Goal: Transaction & Acquisition: Purchase product/service

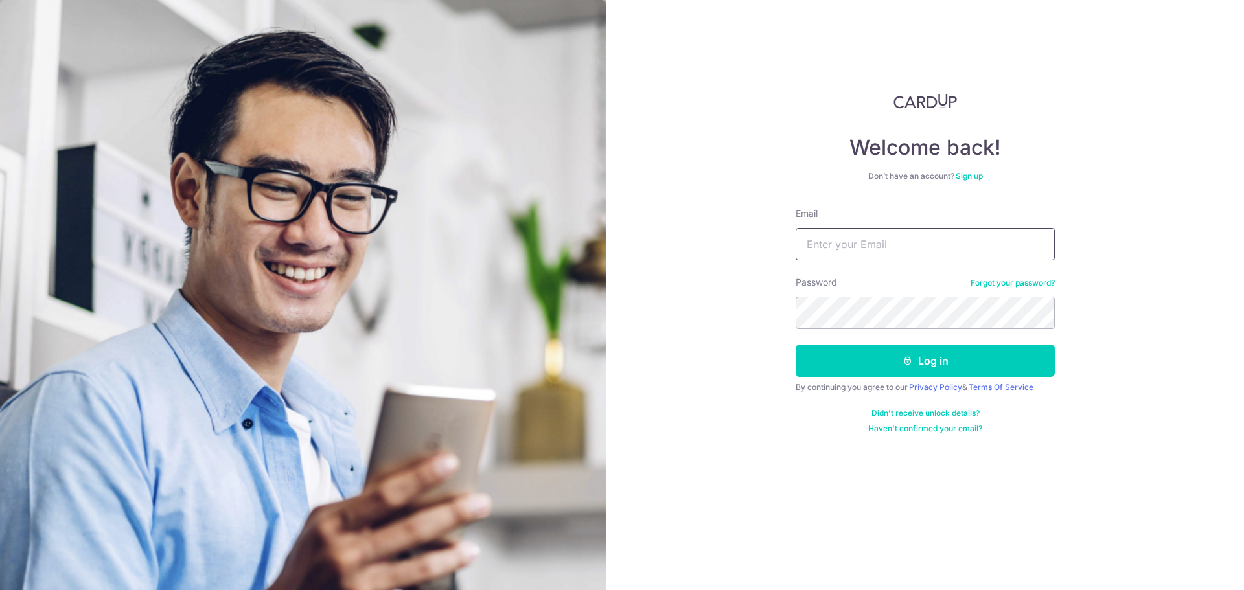
click at [871, 248] on input "Email" at bounding box center [925, 244] width 259 height 32
type input "chicagenio@gmail.com"
click at [925, 362] on button "Log in" at bounding box center [925, 361] width 259 height 32
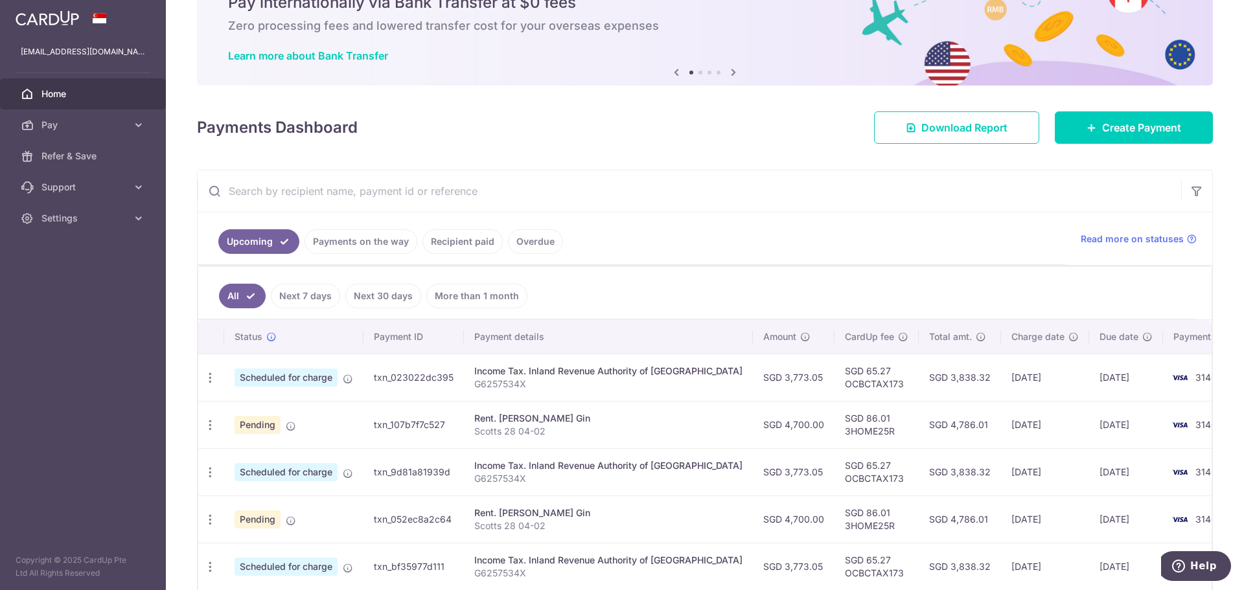
scroll to position [130, 0]
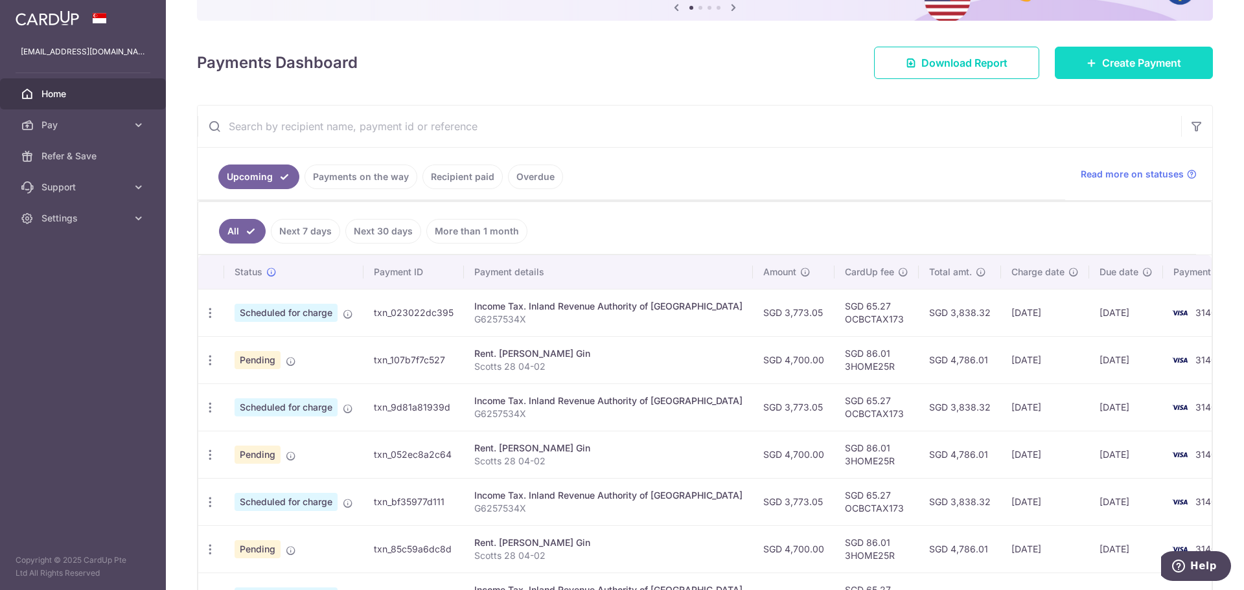
click at [1087, 64] on icon at bounding box center [1092, 63] width 10 height 10
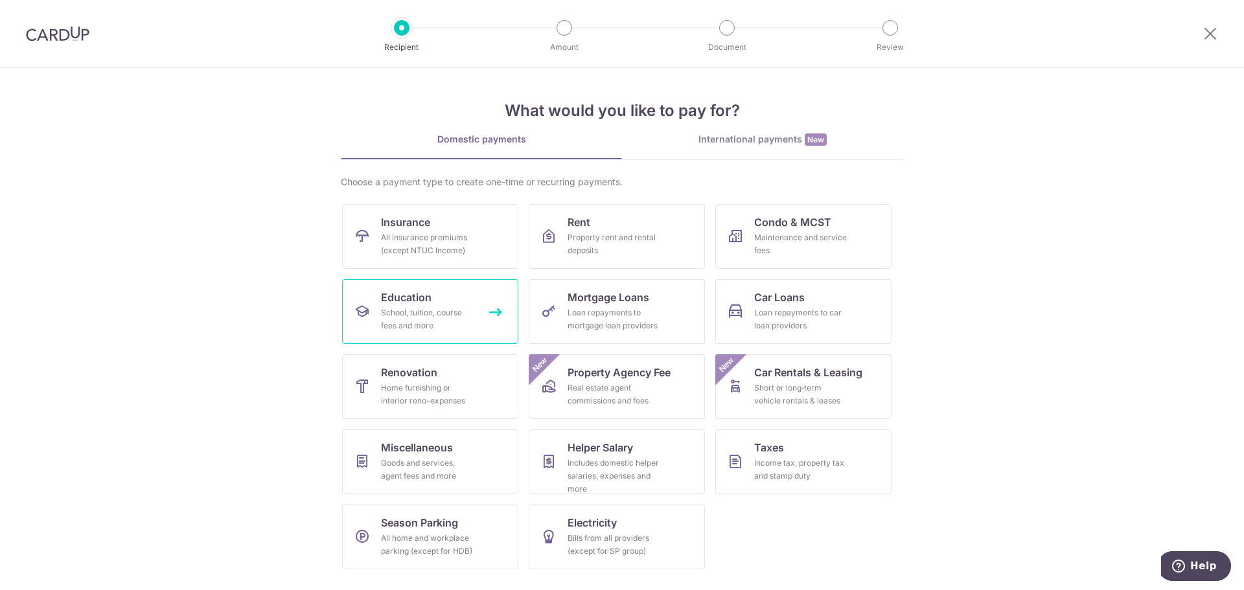
click at [444, 301] on link "Education School, tuition, course fees and more" at bounding box center [430, 311] width 176 height 65
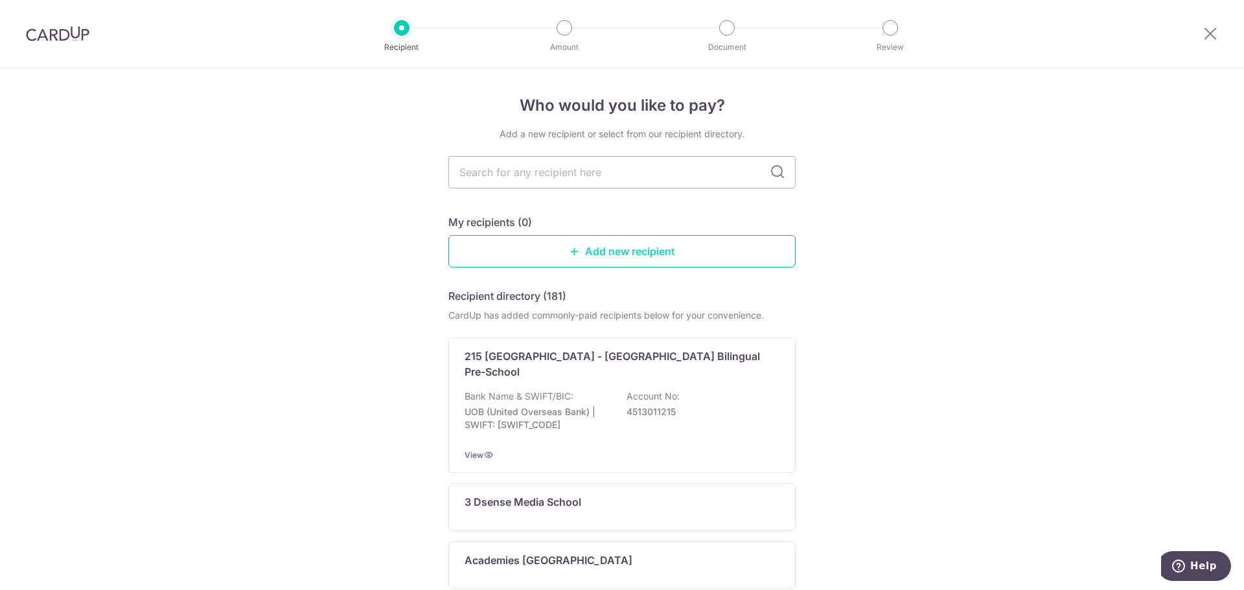
click at [584, 255] on link "Add new recipient" at bounding box center [621, 251] width 347 height 32
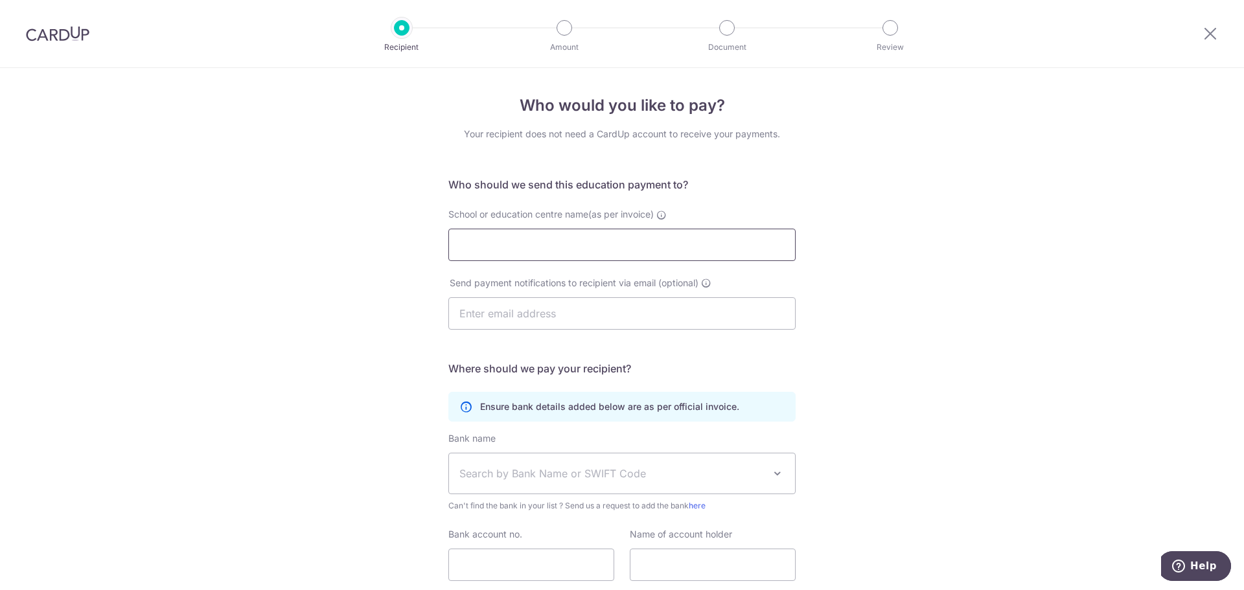
click at [584, 251] on input "School or education centre name(as per invoice)" at bounding box center [621, 245] width 347 height 32
type input "P"
type input "NAZ_PT"
click at [580, 319] on input "text" at bounding box center [621, 313] width 347 height 32
click at [958, 370] on div "Who would you like to pay? Your recipient does not need a CardUp account to rec…" at bounding box center [622, 376] width 1244 height 617
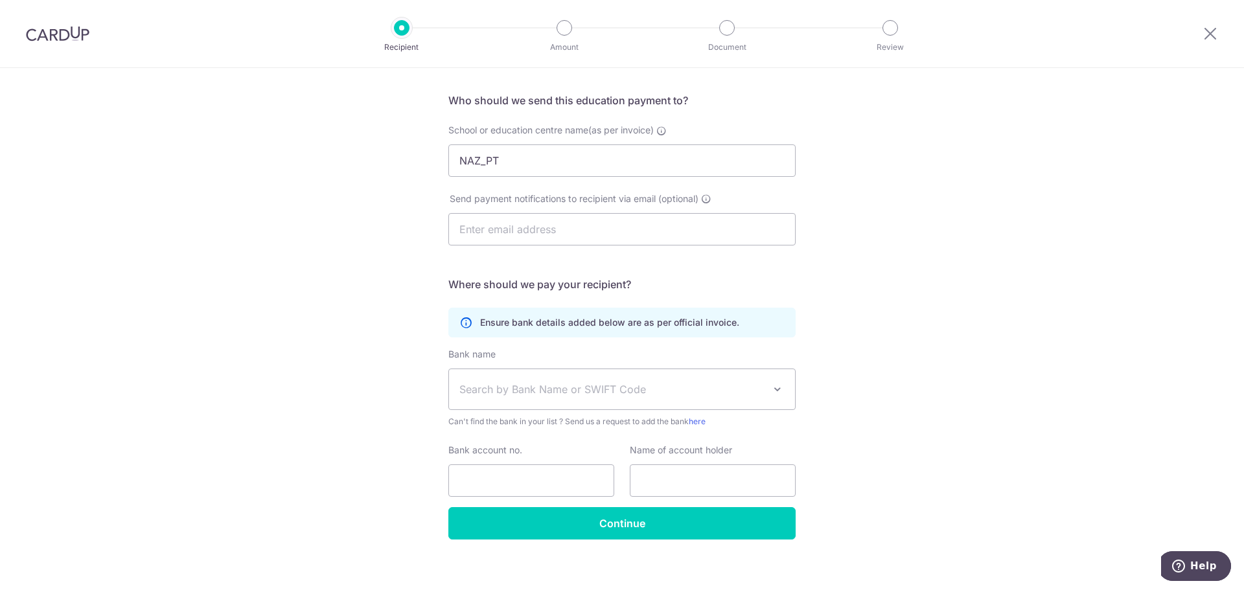
scroll to position [95, 0]
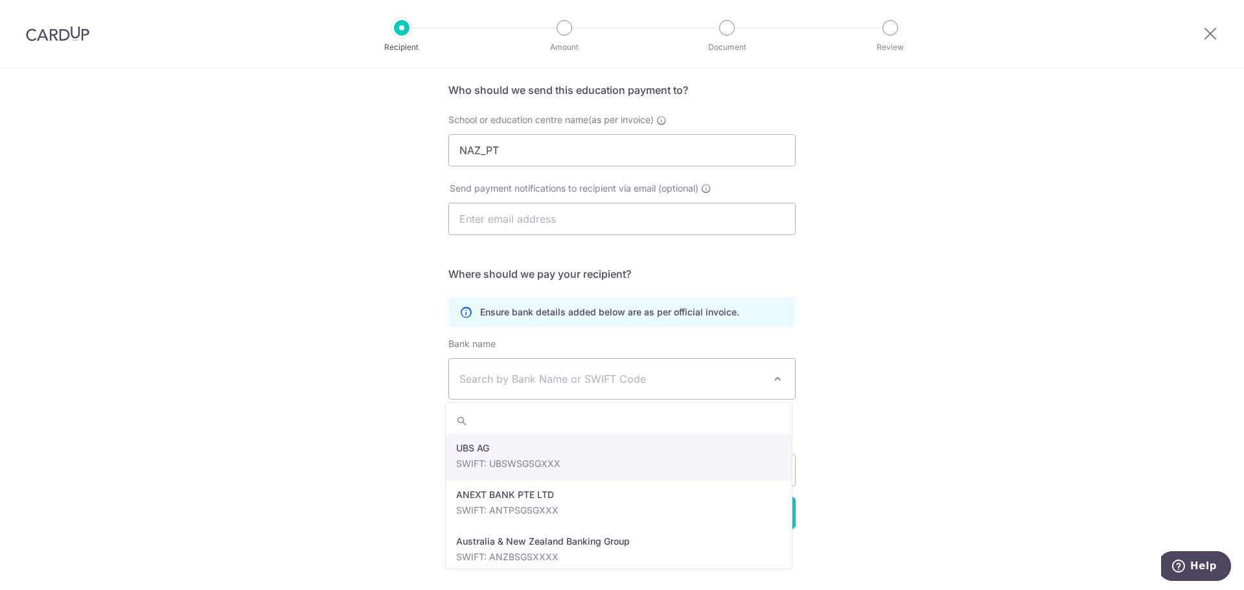
click at [774, 380] on span at bounding box center [778, 379] width 16 height 16
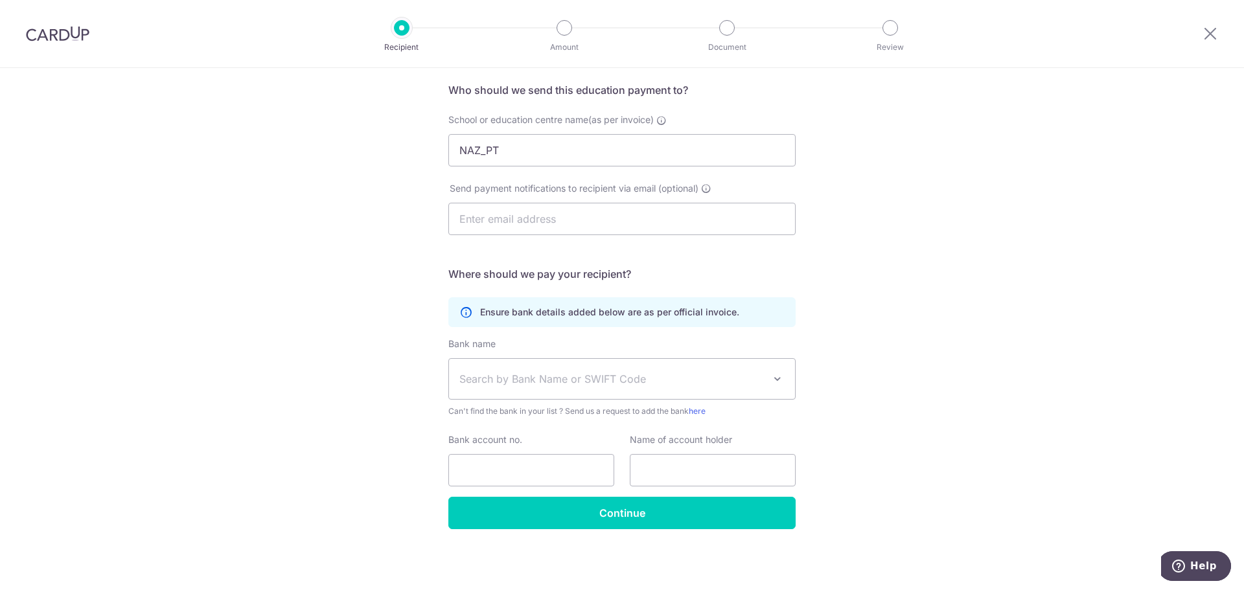
click at [634, 376] on span "Search by Bank Name or SWIFT Code" at bounding box center [611, 379] width 305 height 16
click at [632, 373] on span "Search by Bank Name or SWIFT Code" at bounding box center [611, 379] width 305 height 16
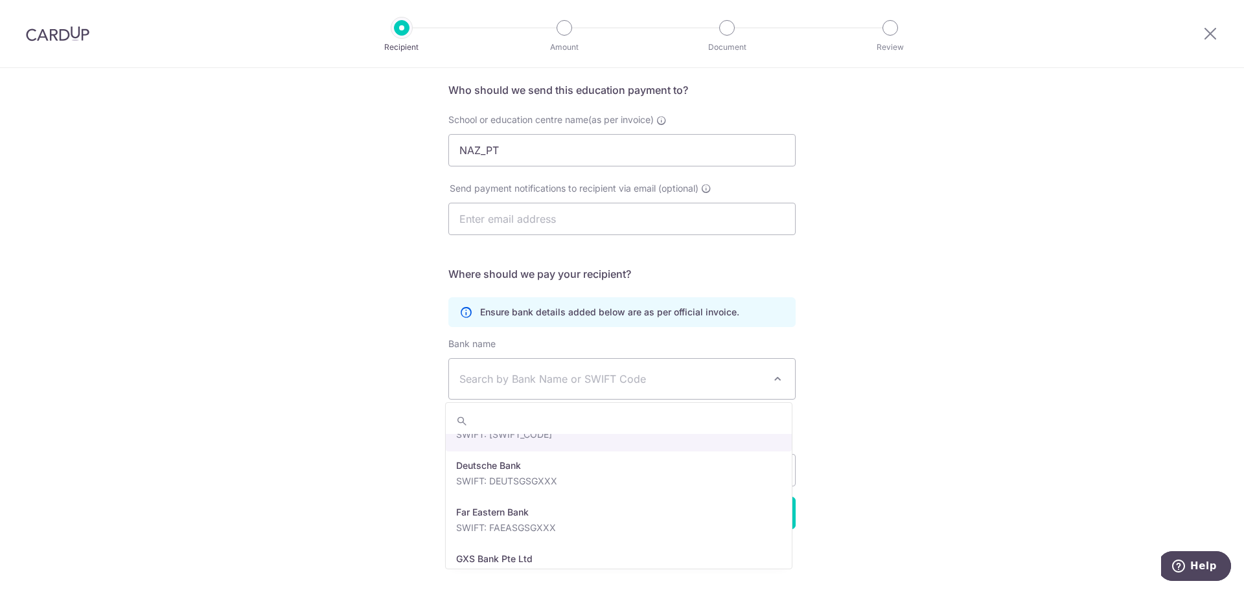
scroll to position [1037, 0]
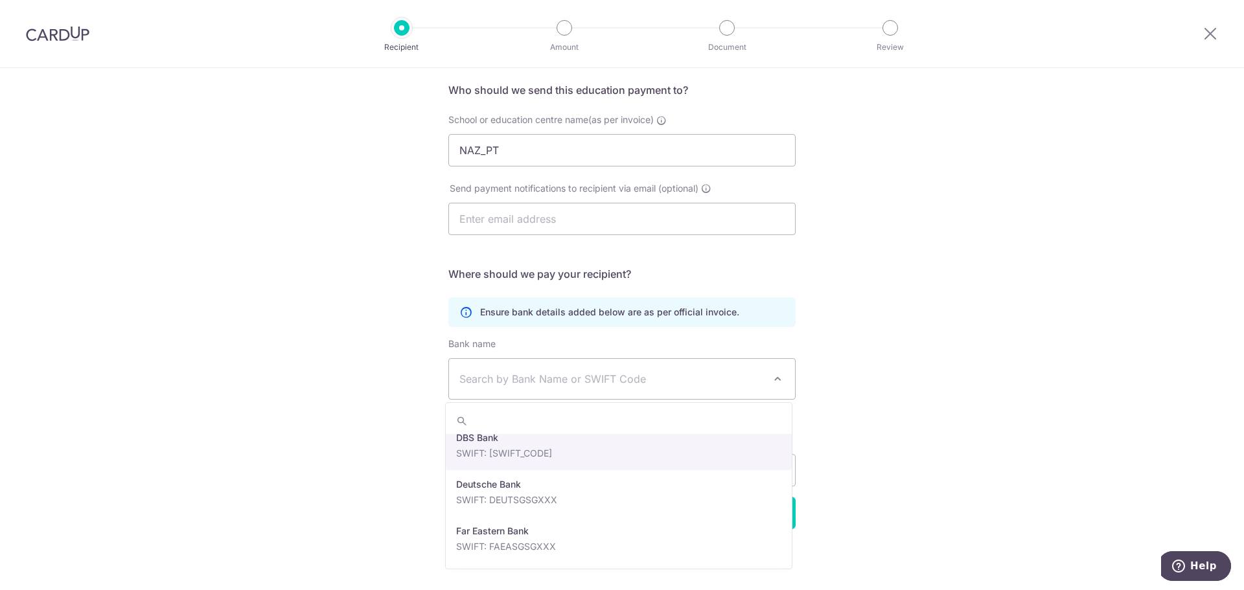
select select "6"
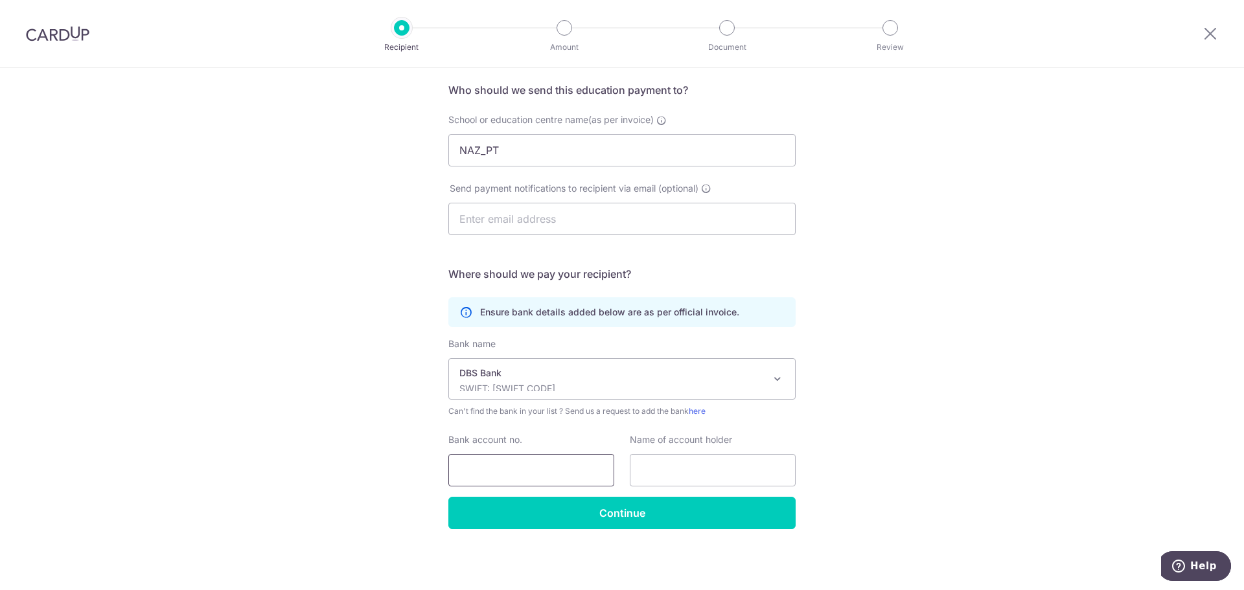
click at [541, 472] on input "Bank account no." at bounding box center [531, 470] width 166 height 32
type input "0486017182"
click at [680, 467] on input "text" at bounding box center [713, 470] width 166 height 32
type input "n"
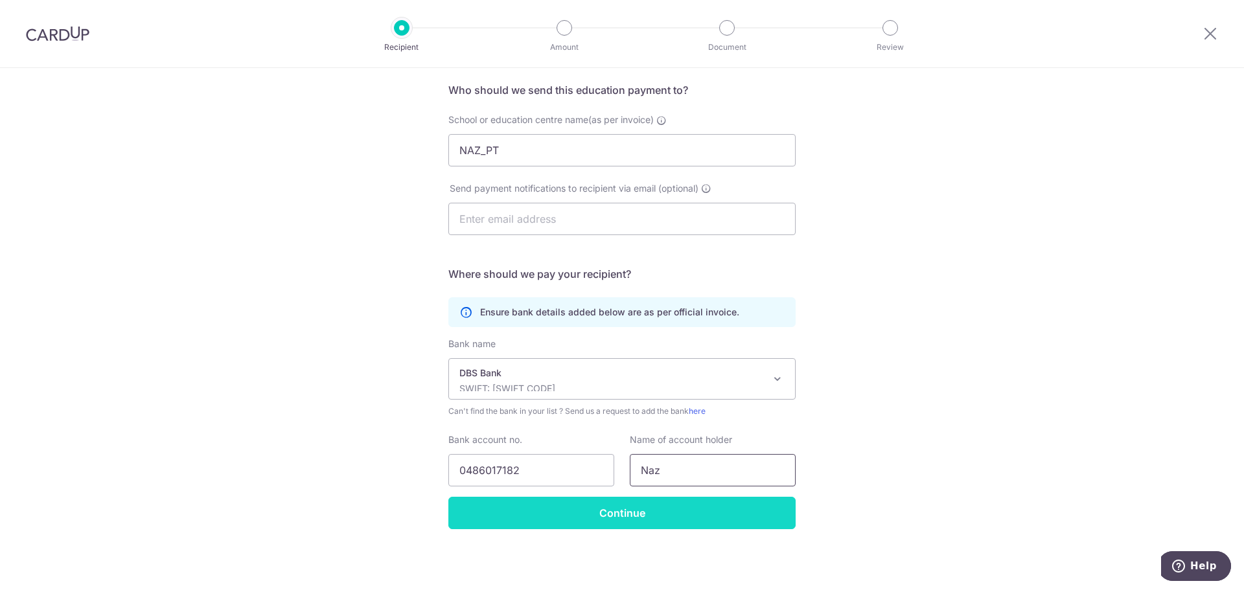
type input "Naz"
click at [601, 514] on input "Continue" at bounding box center [621, 513] width 347 height 32
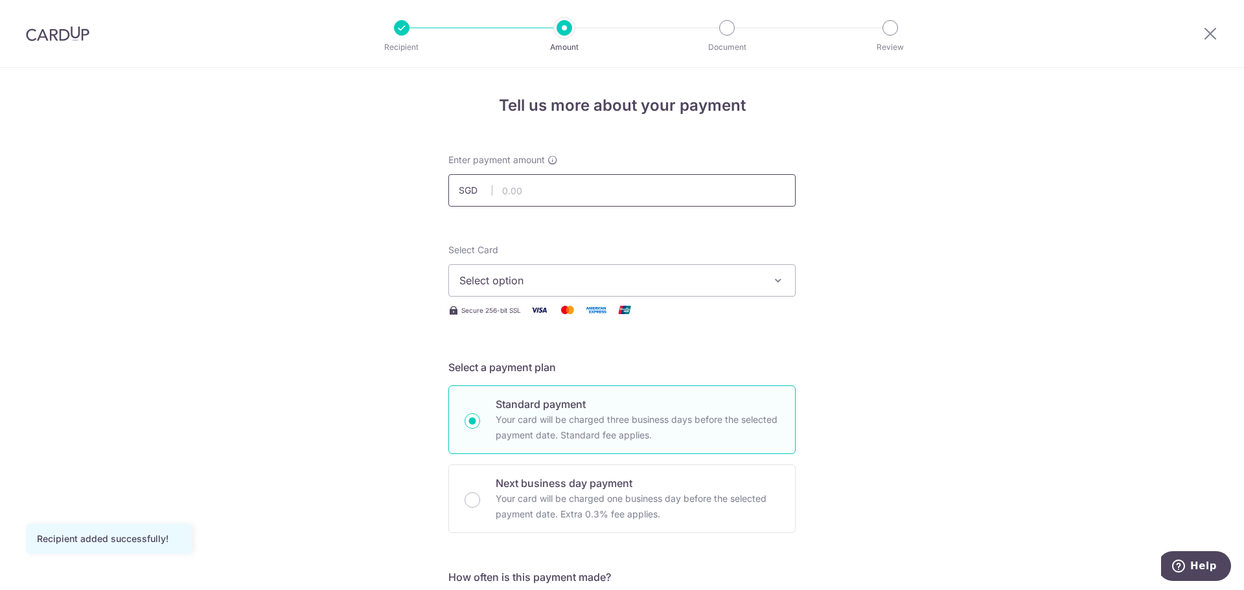
click at [627, 193] on input "text" at bounding box center [621, 190] width 347 height 32
type input "1,560.00"
click at [774, 278] on icon "button" at bounding box center [778, 280] width 13 height 13
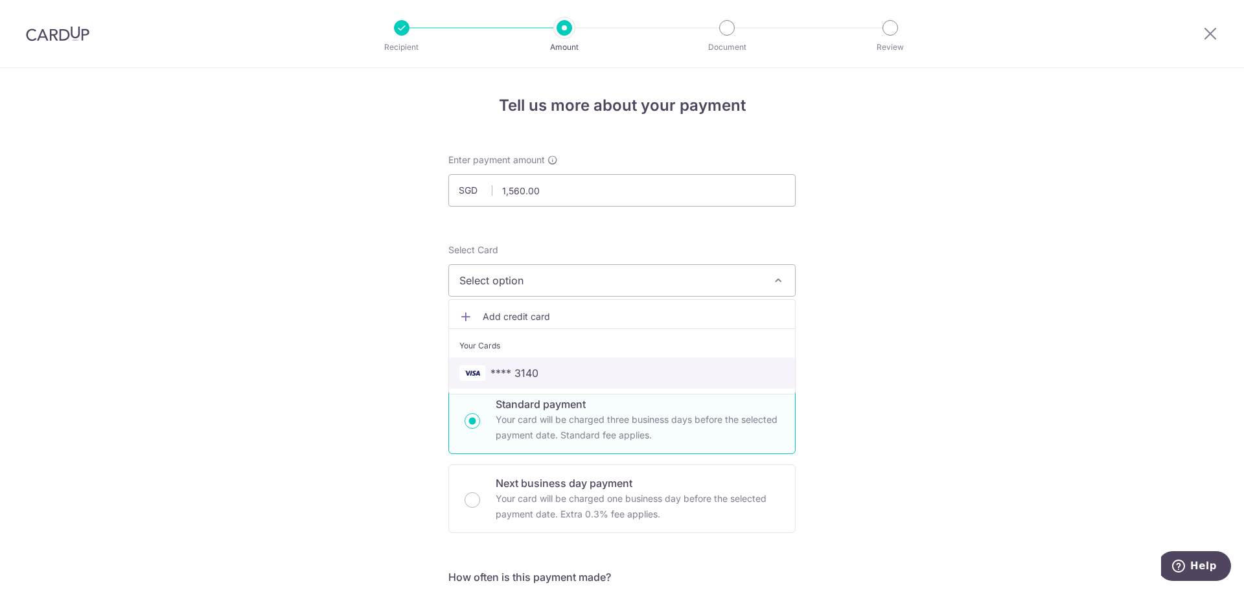
click at [724, 365] on span "**** 3140" at bounding box center [621, 373] width 325 height 16
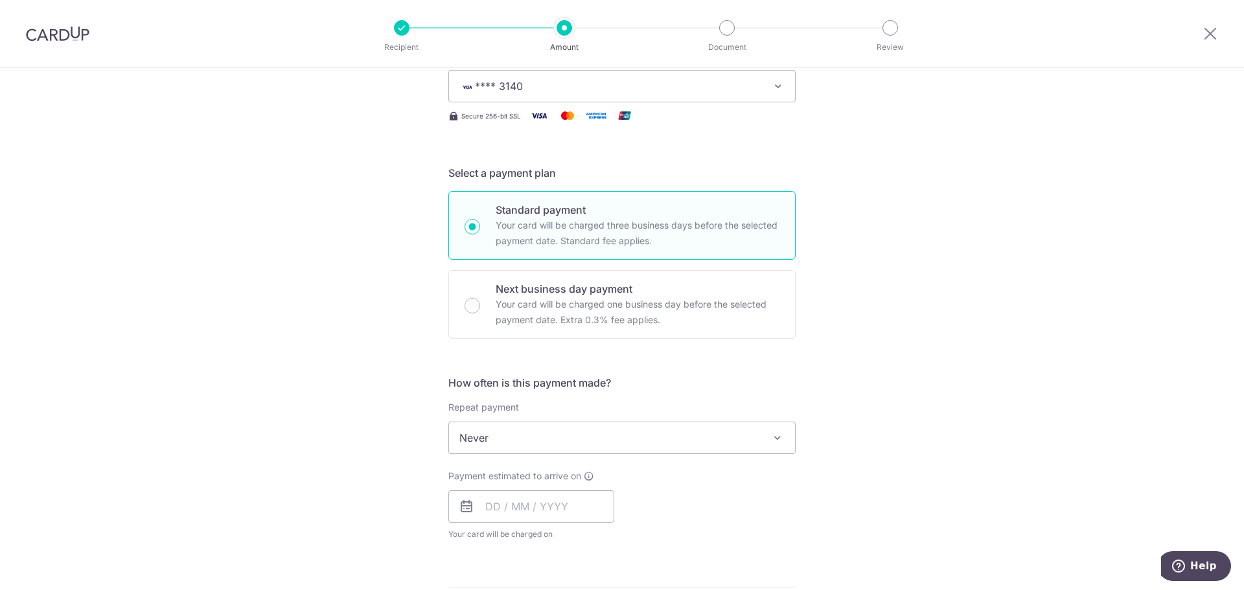
scroll to position [259, 0]
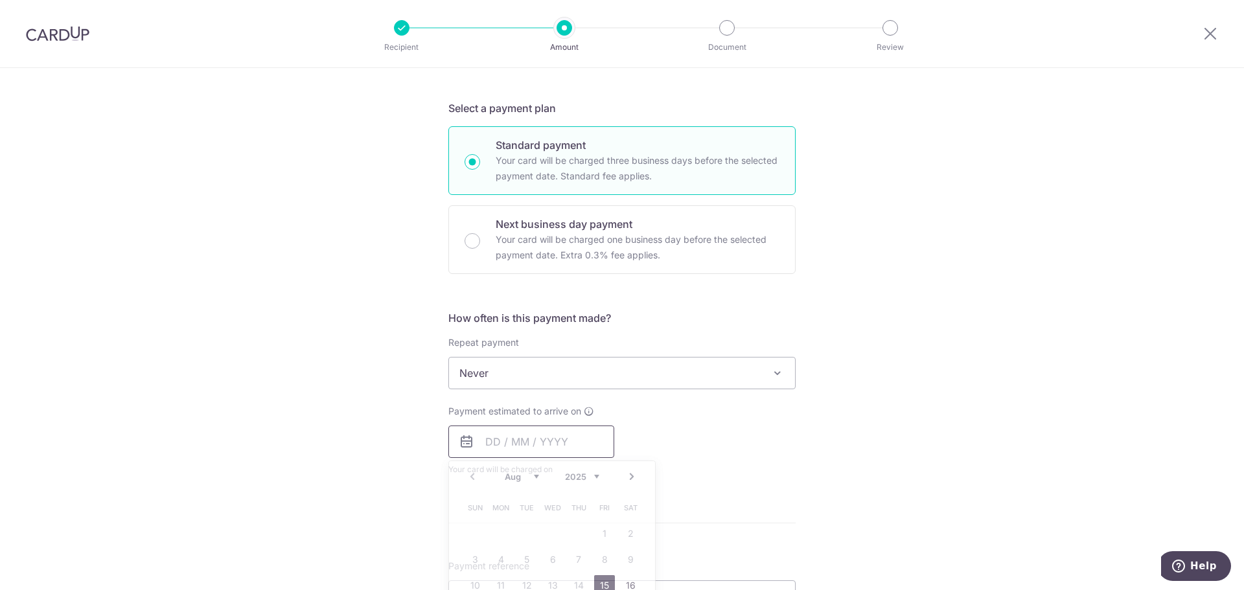
click at [566, 444] on input "text" at bounding box center [531, 442] width 166 height 32
click at [797, 437] on div "Payment estimated to arrive on Prev Next Aug Sep Oct Nov Dec 2025 2026 2027 202…" at bounding box center [622, 440] width 363 height 71
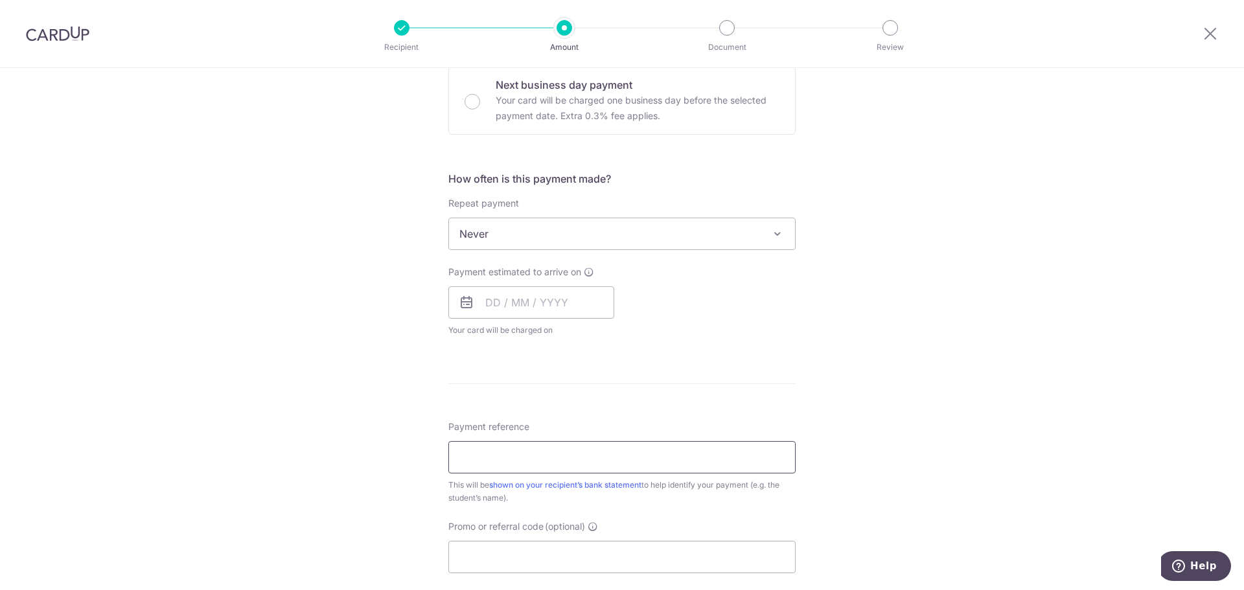
scroll to position [454, 0]
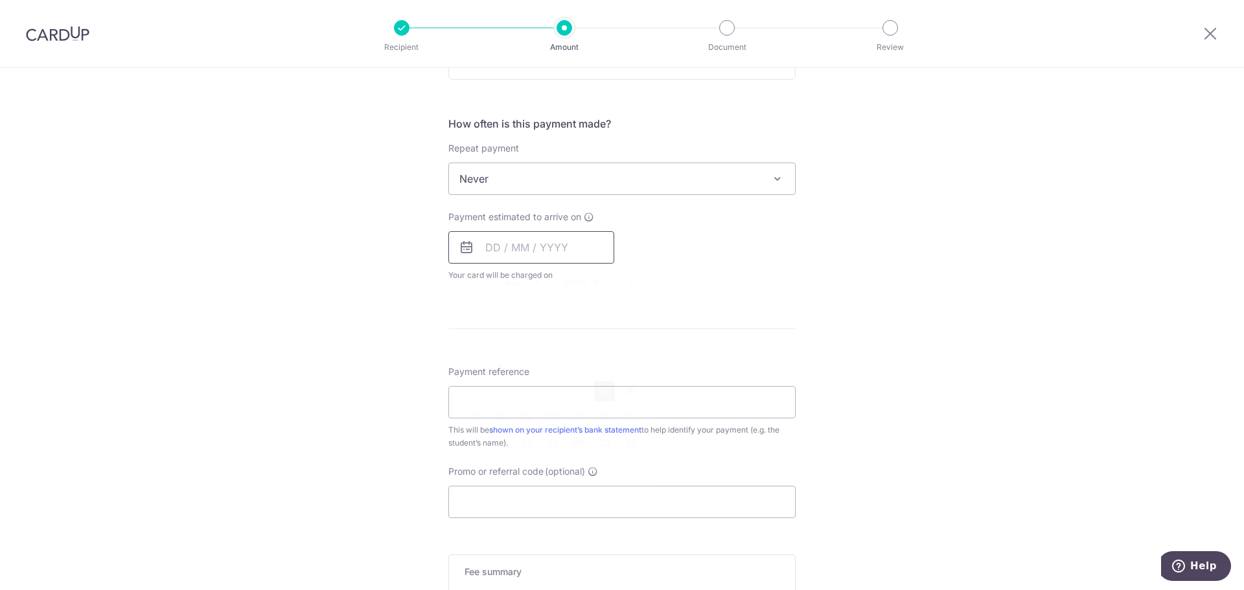
click at [545, 249] on input "text" at bounding box center [531, 247] width 166 height 32
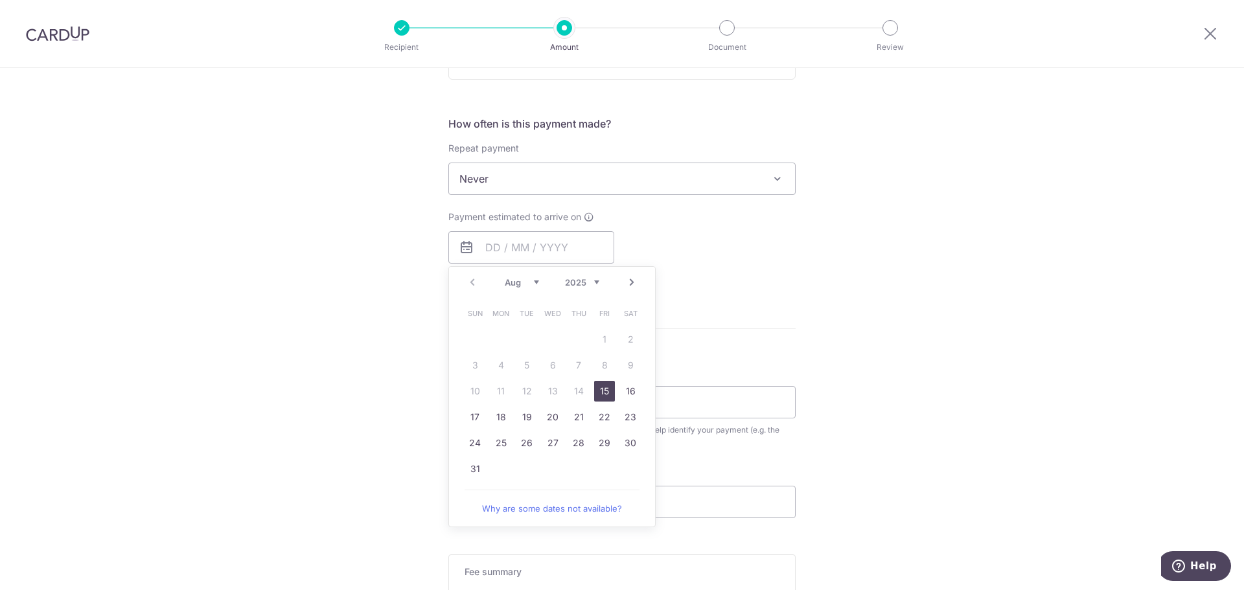
click at [599, 390] on link "15" at bounding box center [604, 391] width 21 height 21
type input "15/08/2025"
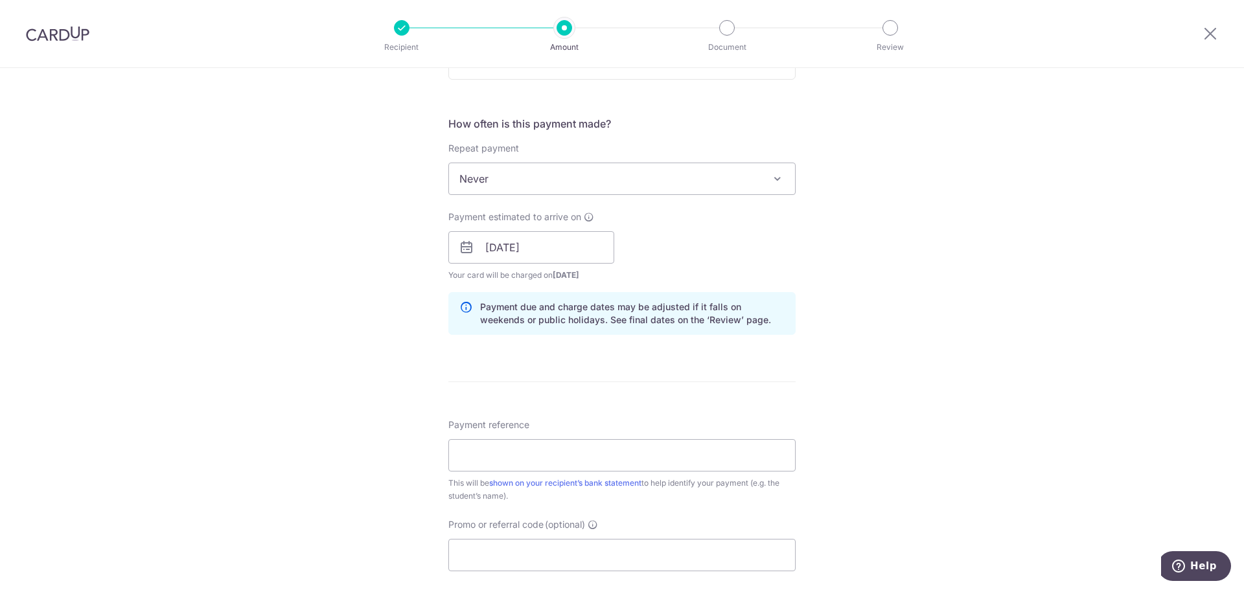
click at [941, 353] on div "Tell us more about your payment Enter payment amount SGD 1,560.00 1560.00 Recip…" at bounding box center [622, 226] width 1244 height 1225
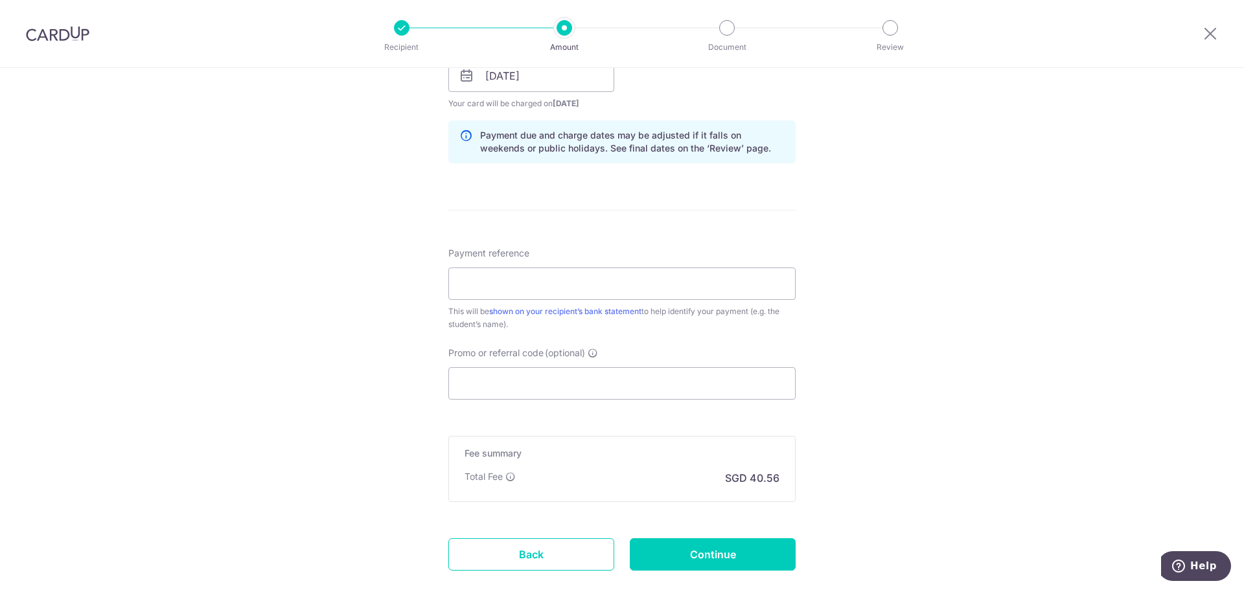
scroll to position [648, 0]
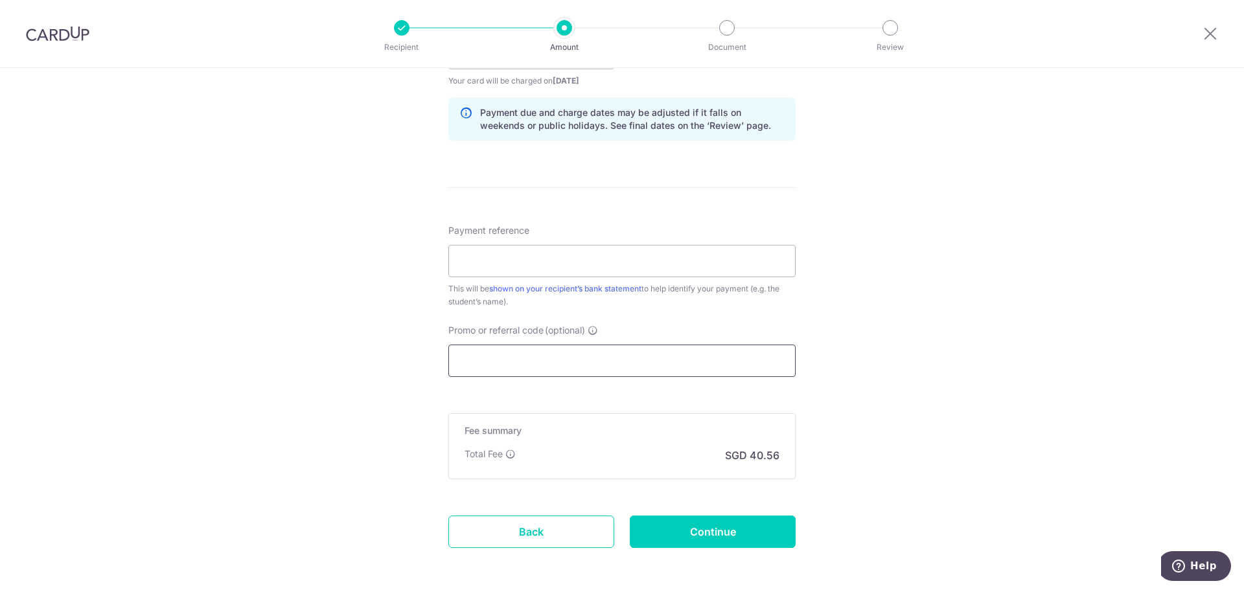
click at [566, 362] on input "Promo or referral code (optional)" at bounding box center [621, 361] width 347 height 32
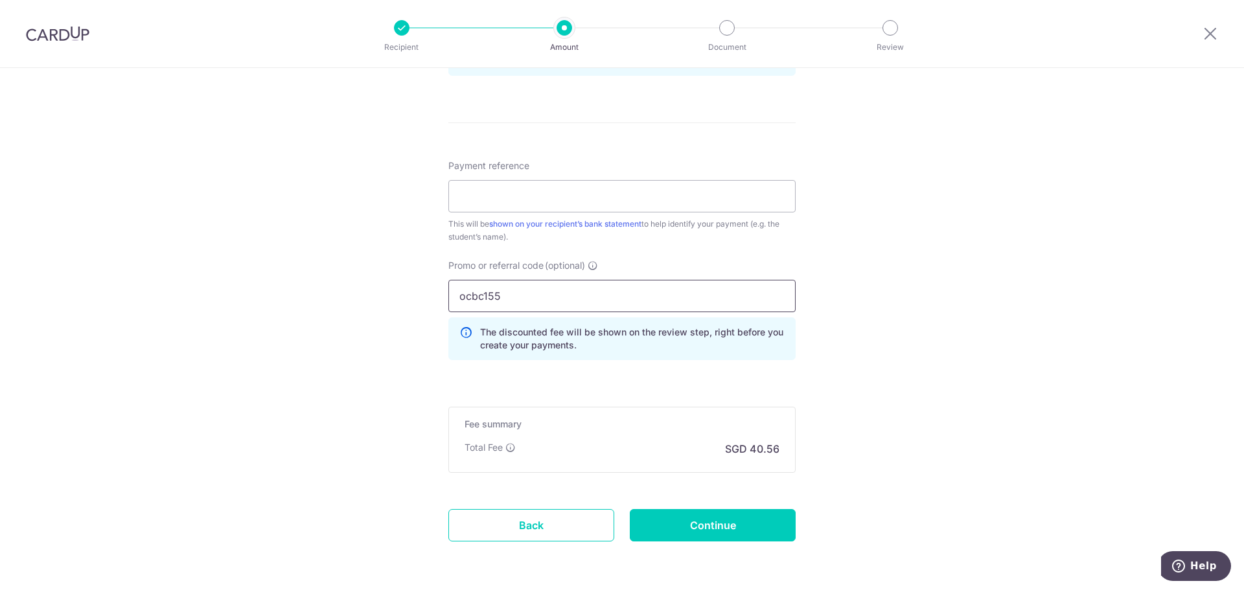
scroll to position [761, 0]
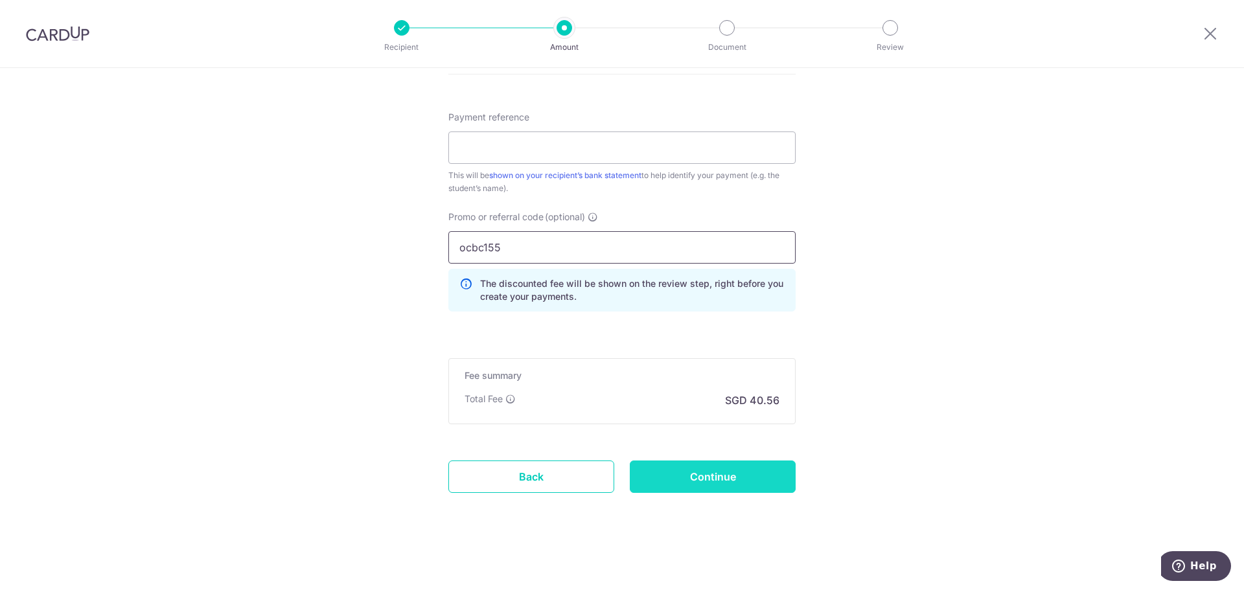
type input "ocbc155"
click at [729, 478] on input "Continue" at bounding box center [713, 477] width 166 height 32
type input "Create Schedule"
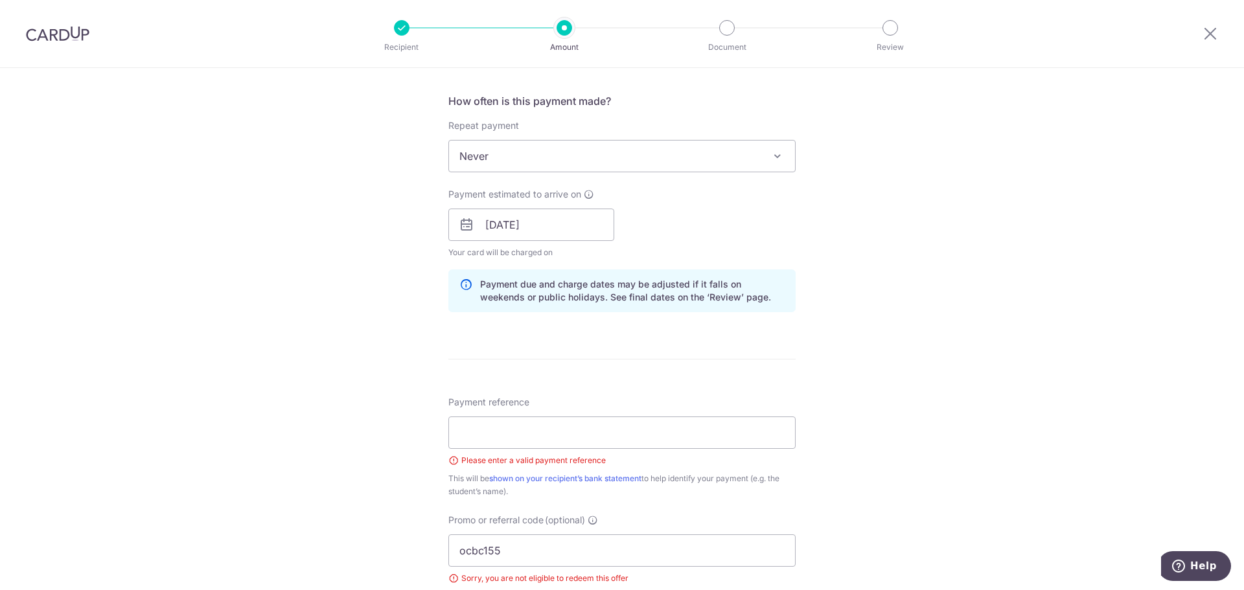
scroll to position [474, 0]
click at [546, 441] on input "Payment reference" at bounding box center [621, 435] width 347 height 32
type input "Jaz"
click at [491, 556] on input "ocbc155" at bounding box center [621, 553] width 347 height 32
type input "ocbc195"
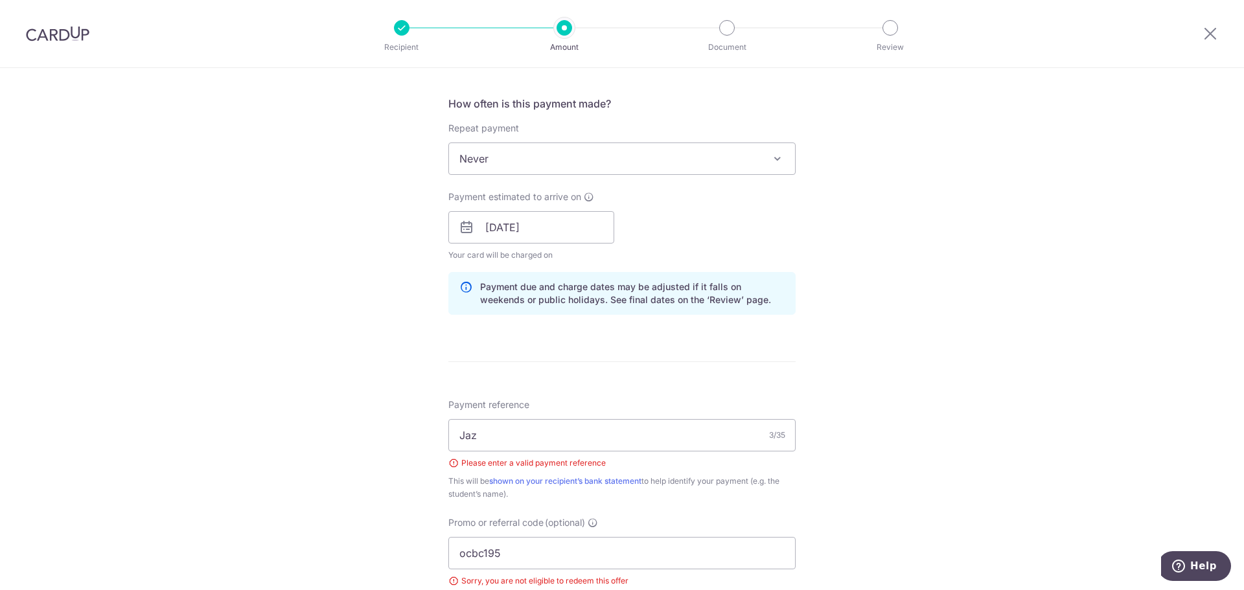
click at [963, 434] on div "Tell us more about your payment Enter payment amount SGD 1,560.00 1560.00 Selec…" at bounding box center [622, 254] width 1244 height 1320
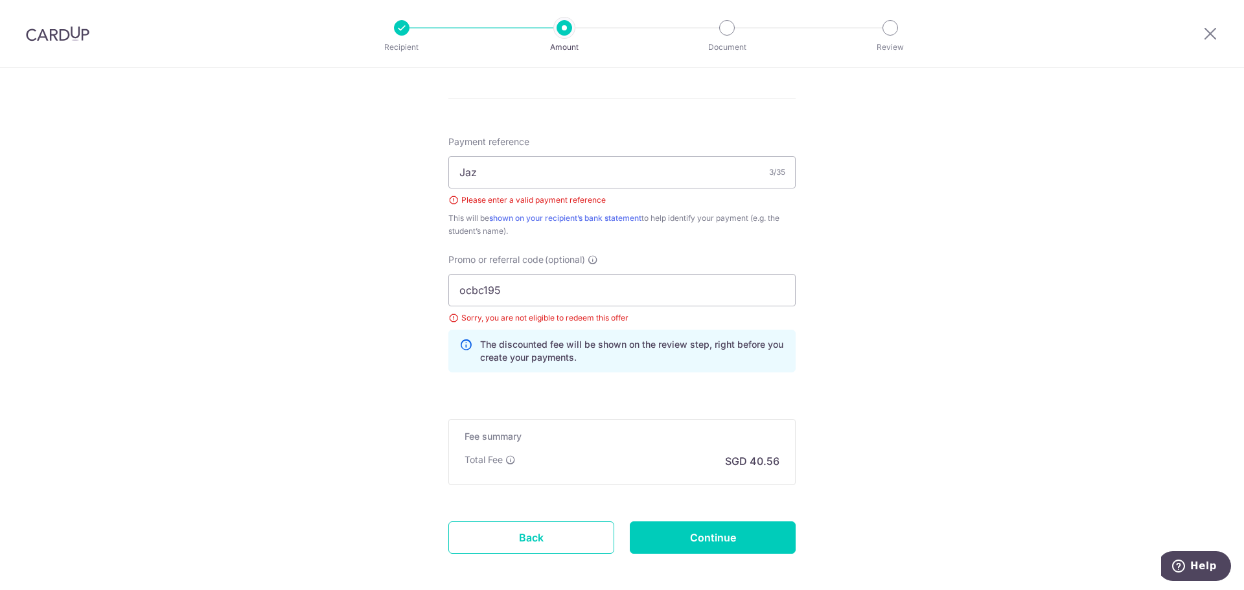
scroll to position [798, 0]
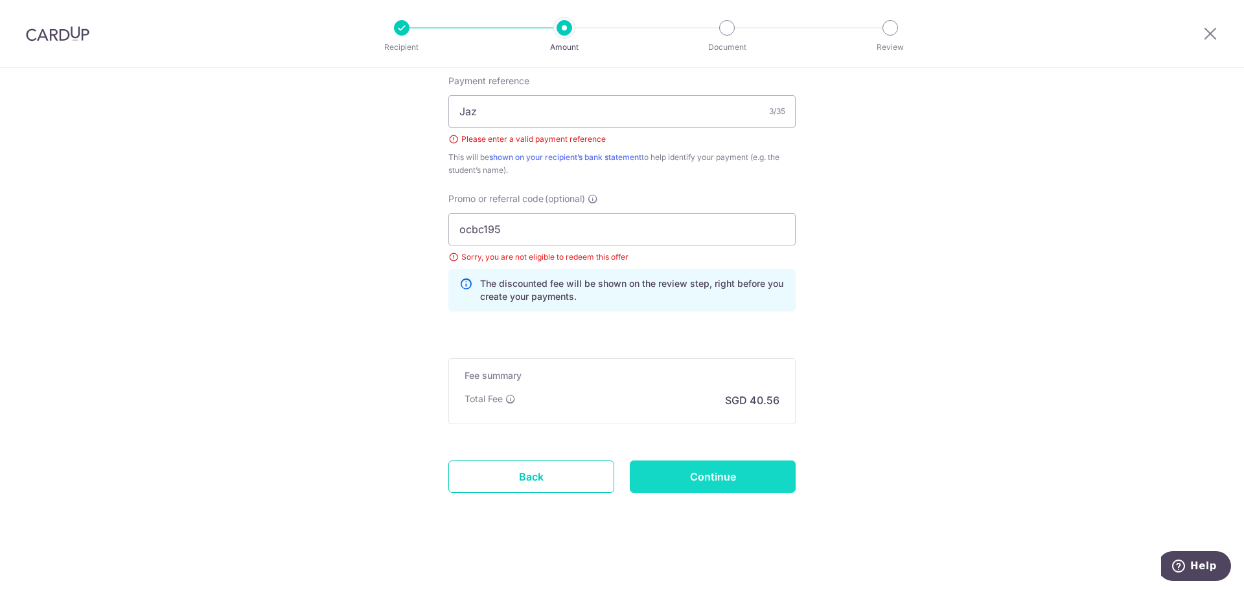
click at [723, 472] on input "Continue" at bounding box center [713, 477] width 166 height 32
type input "Create Schedule"
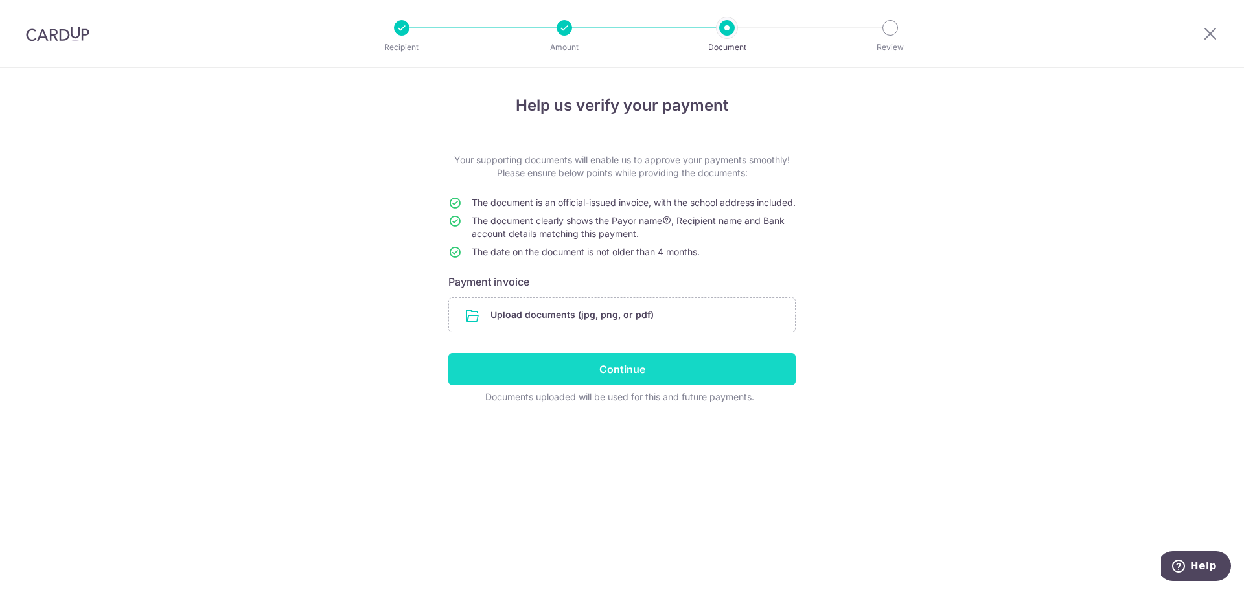
click at [619, 381] on input "Continue" at bounding box center [621, 369] width 347 height 32
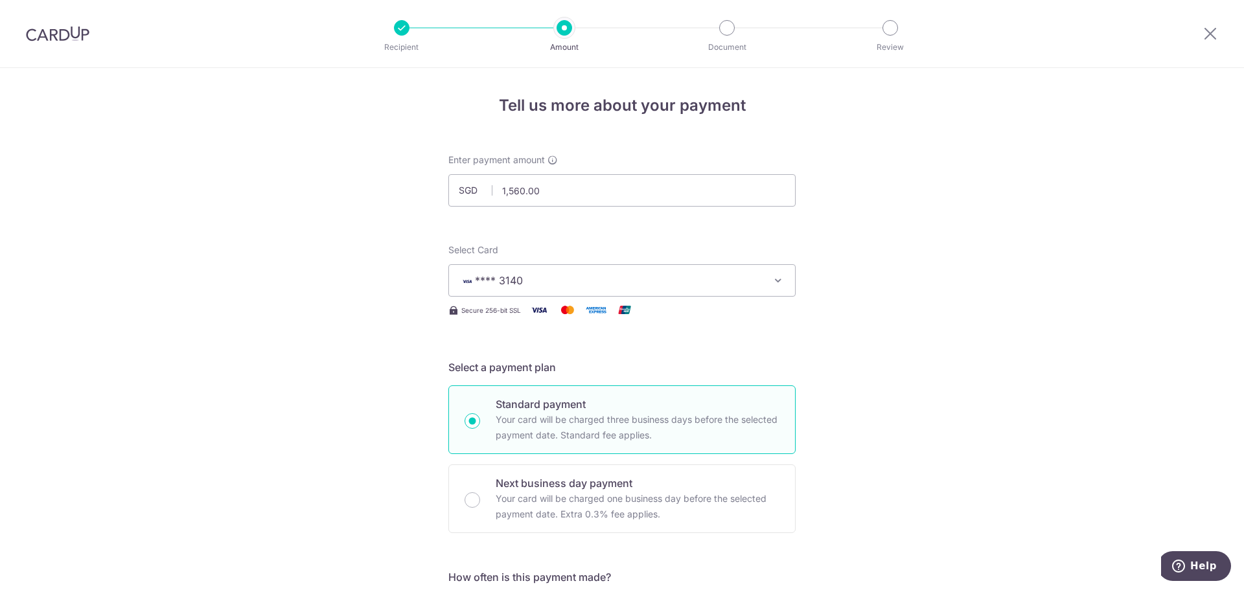
drag, startPoint x: 476, startPoint y: 5, endPoint x: 270, endPoint y: 337, distance: 390.5
click at [398, 27] on div at bounding box center [402, 28] width 16 height 16
click at [84, 36] on img at bounding box center [57, 34] width 63 height 16
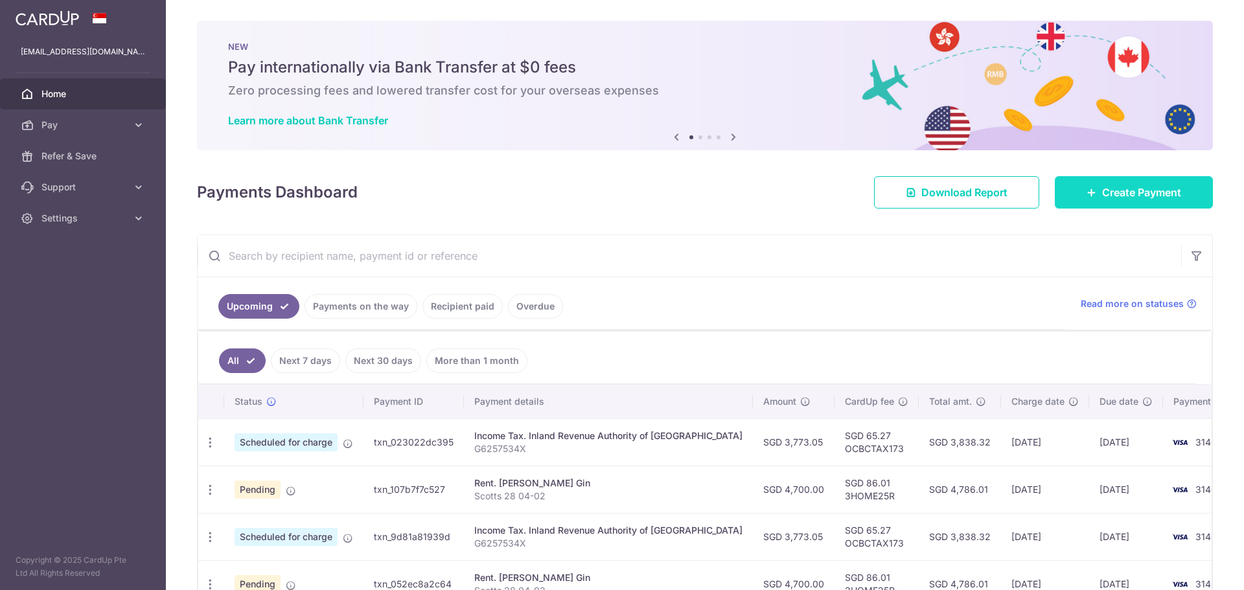
click at [1078, 189] on link "Create Payment" at bounding box center [1134, 192] width 158 height 32
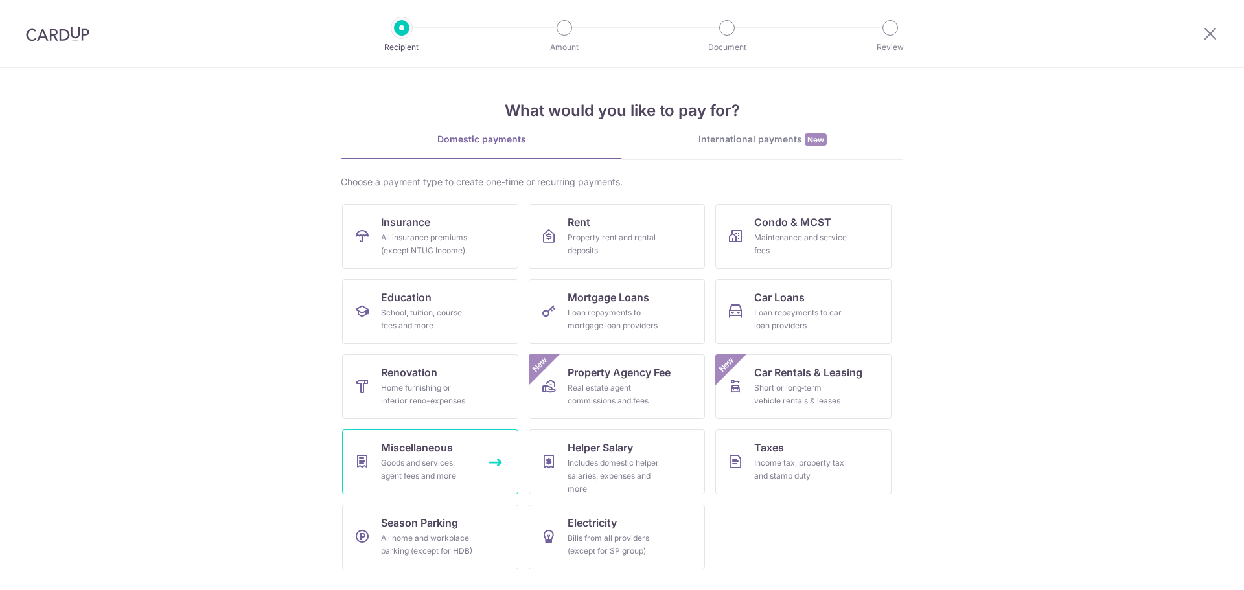
click at [452, 466] on div "Goods and services, agent fees and more" at bounding box center [427, 470] width 93 height 26
click at [424, 471] on div "Goods and services, agent fees and more" at bounding box center [427, 470] width 93 height 26
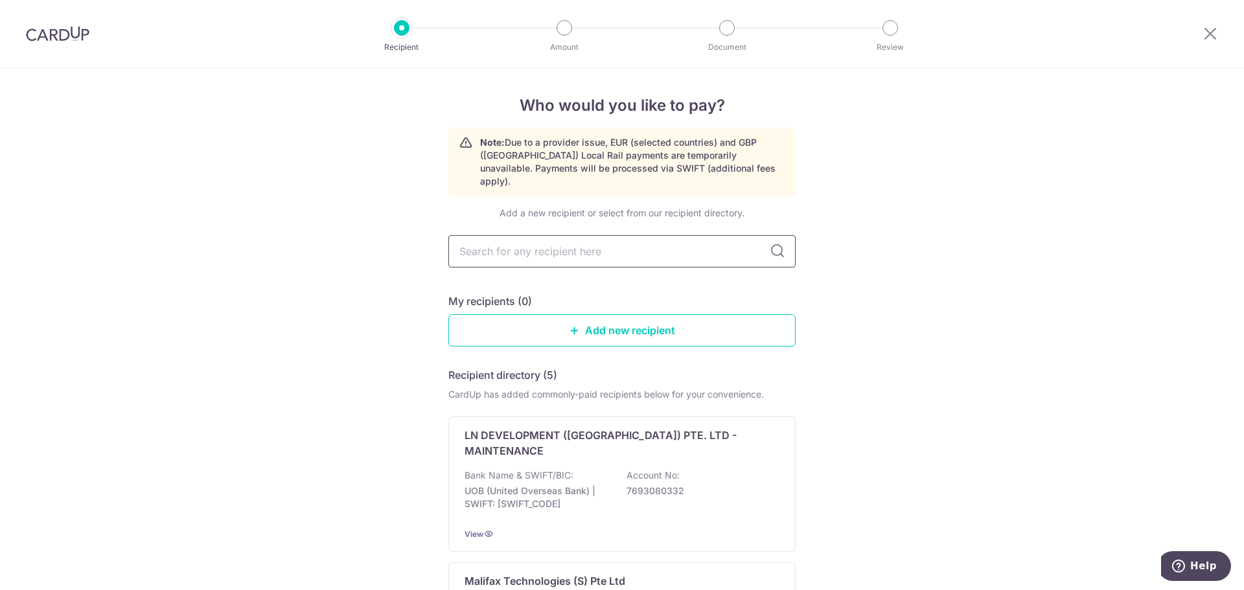
click at [572, 244] on input "text" at bounding box center [621, 251] width 347 height 32
click at [570, 325] on icon at bounding box center [575, 330] width 10 height 10
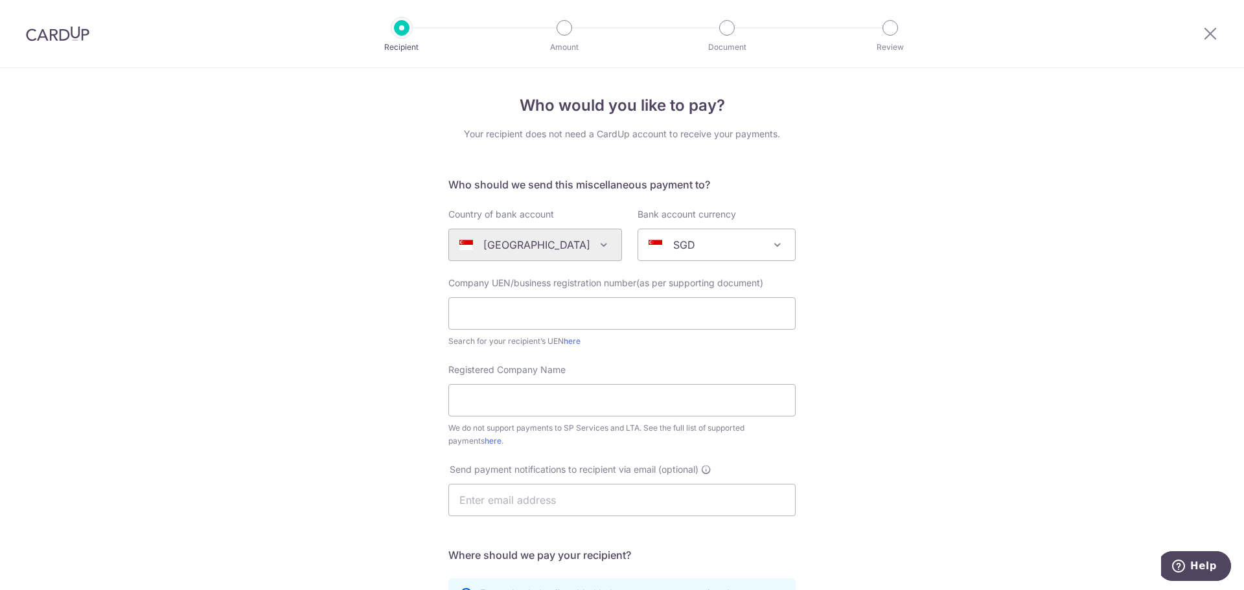
click at [688, 244] on div "SGD" at bounding box center [706, 245] width 115 height 16
click at [516, 322] on input "text" at bounding box center [621, 313] width 347 height 32
click at [603, 318] on input "text" at bounding box center [621, 313] width 347 height 32
type input "201506526M"
click at [502, 399] on input "Registered Company Name" at bounding box center [621, 400] width 347 height 32
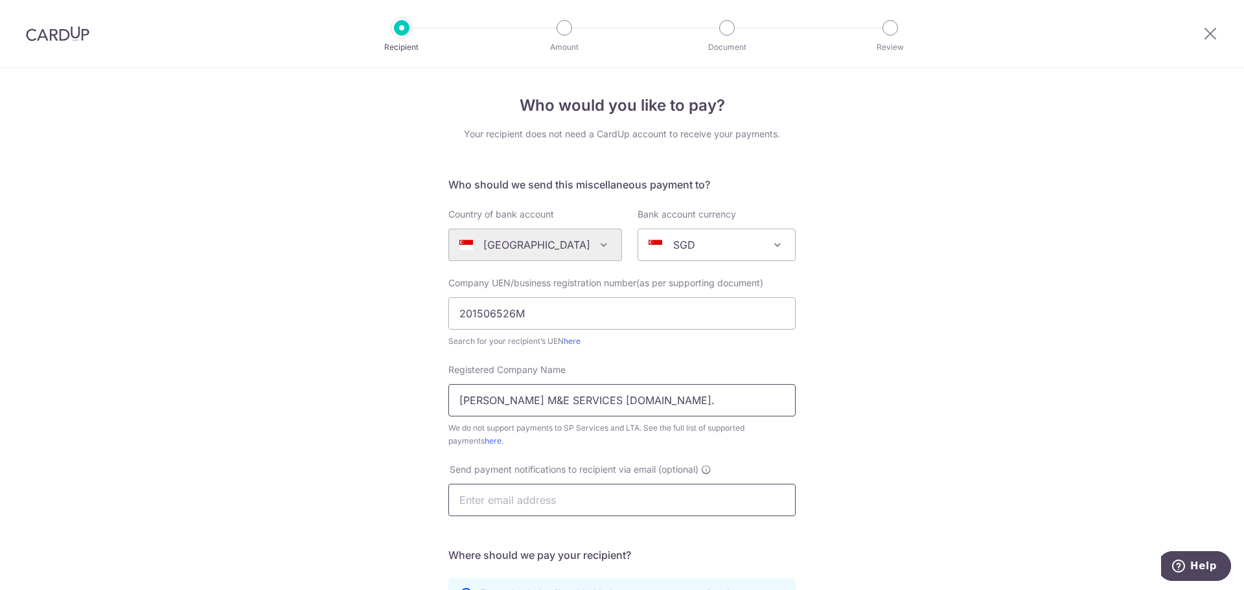
type input "[PERSON_NAME] M&E SERVICES [DOMAIN_NAME]."
click at [585, 507] on input "text" at bounding box center [621, 500] width 347 height 32
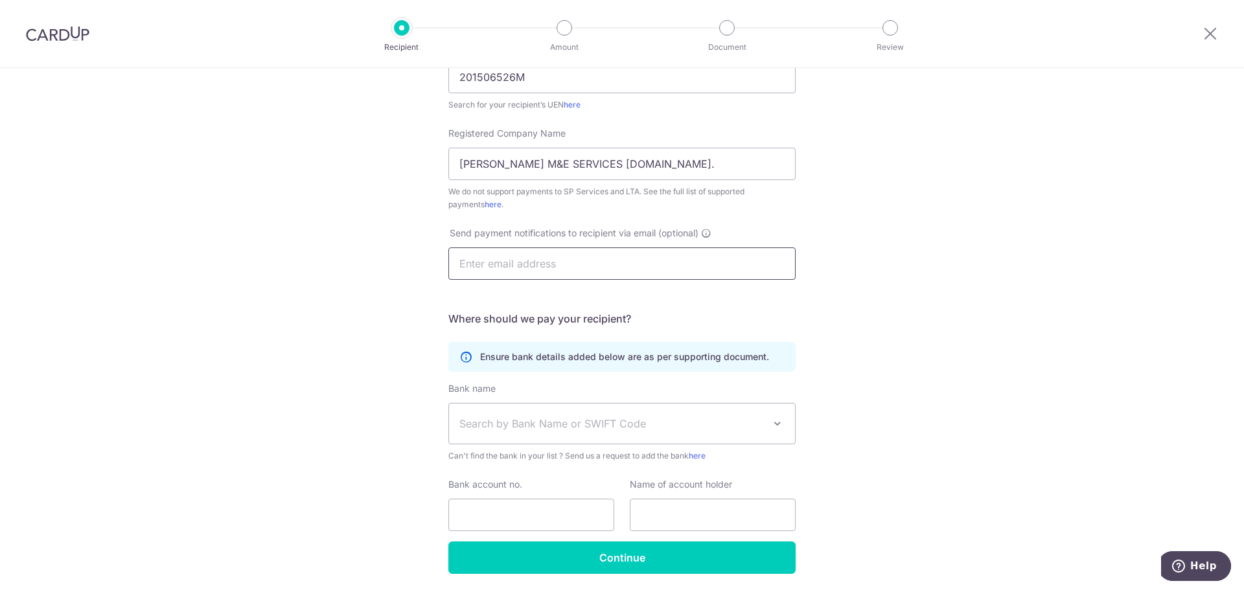
scroll to position [259, 0]
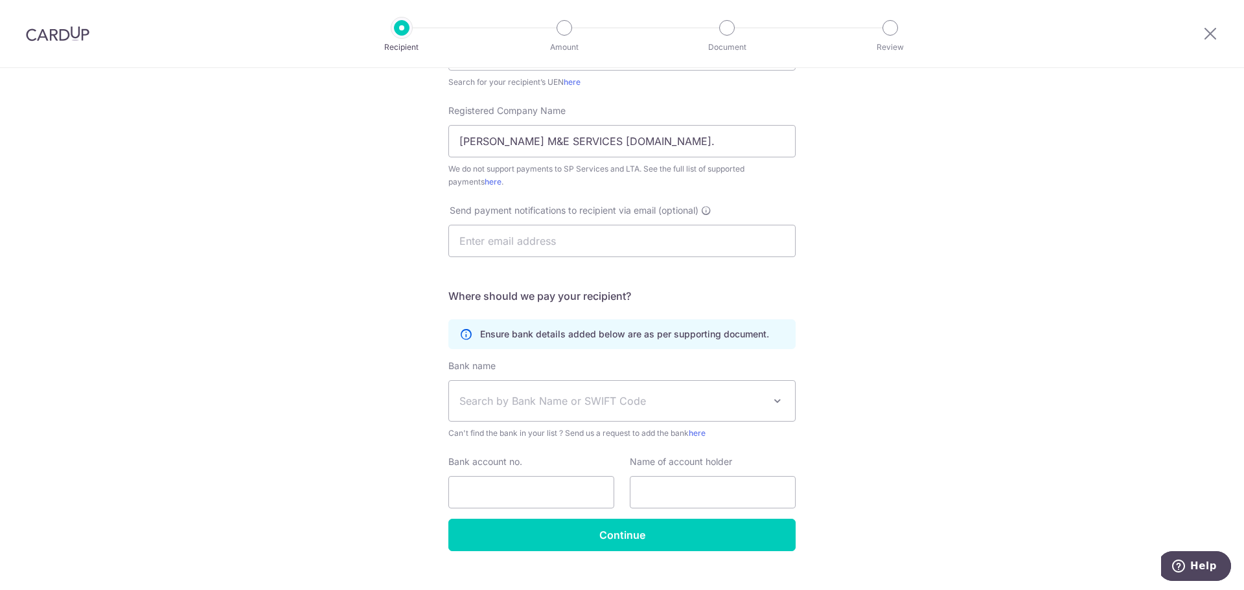
click at [568, 408] on span "Search by Bank Name or SWIFT Code" at bounding box center [611, 401] width 305 height 16
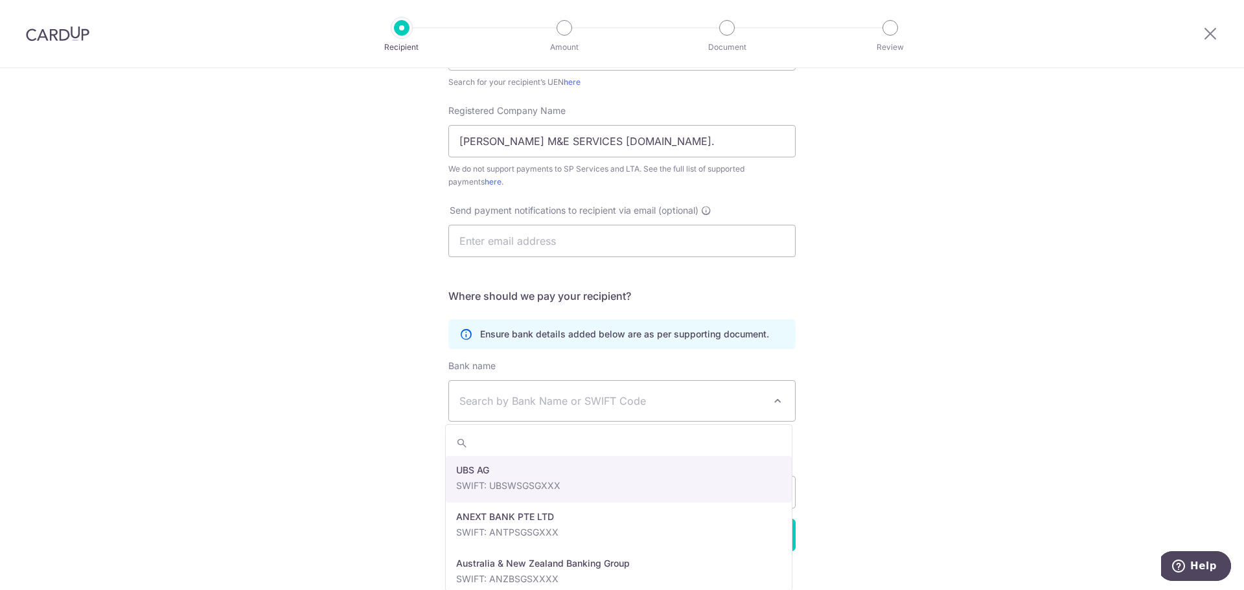
click at [1079, 372] on div "Who would you like to pay? Your recipient does not need a CardUp account to rec…" at bounding box center [622, 210] width 1244 height 803
click at [707, 409] on span "Search by Bank Name or SWIFT Code" at bounding box center [622, 401] width 346 height 40
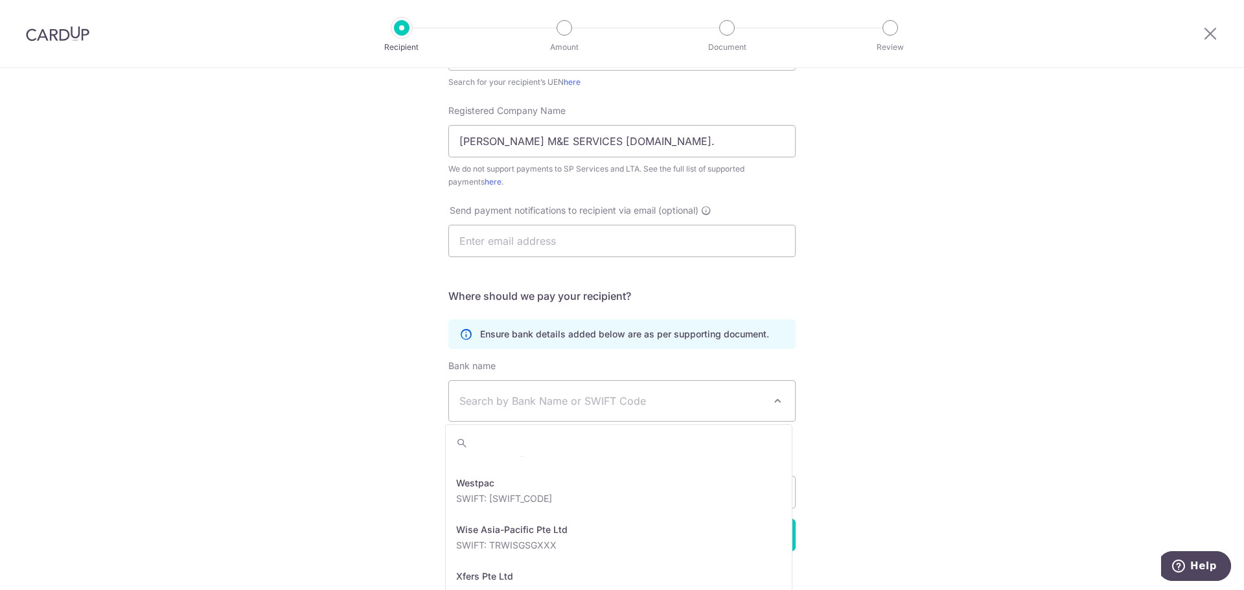
scroll to position [2721, 0]
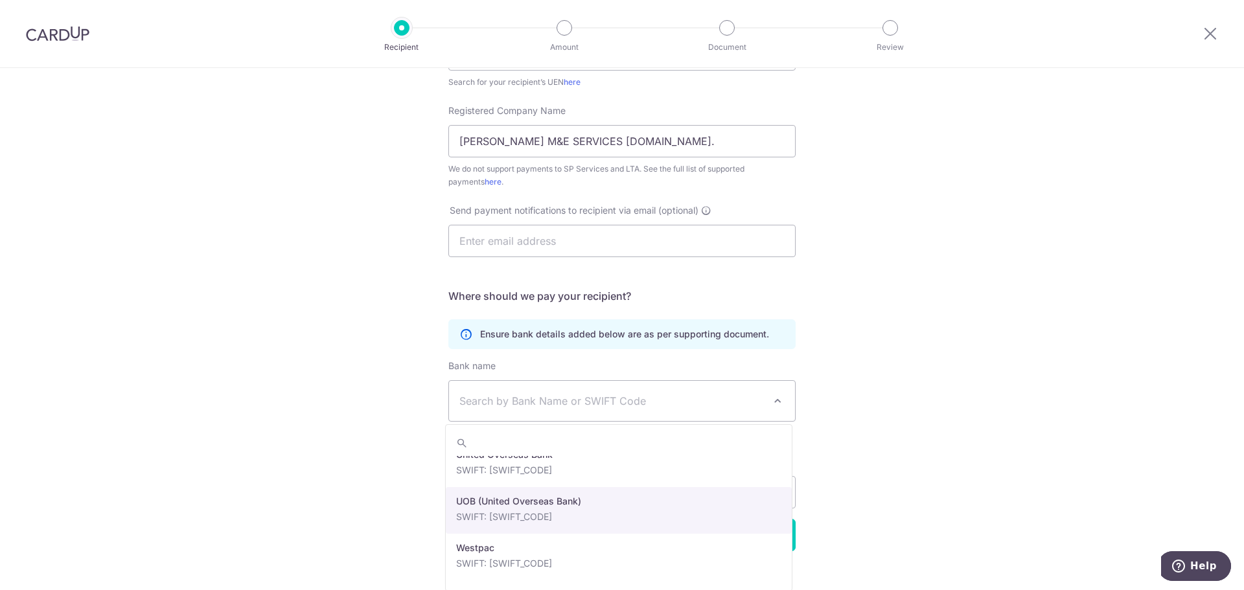
select select "18"
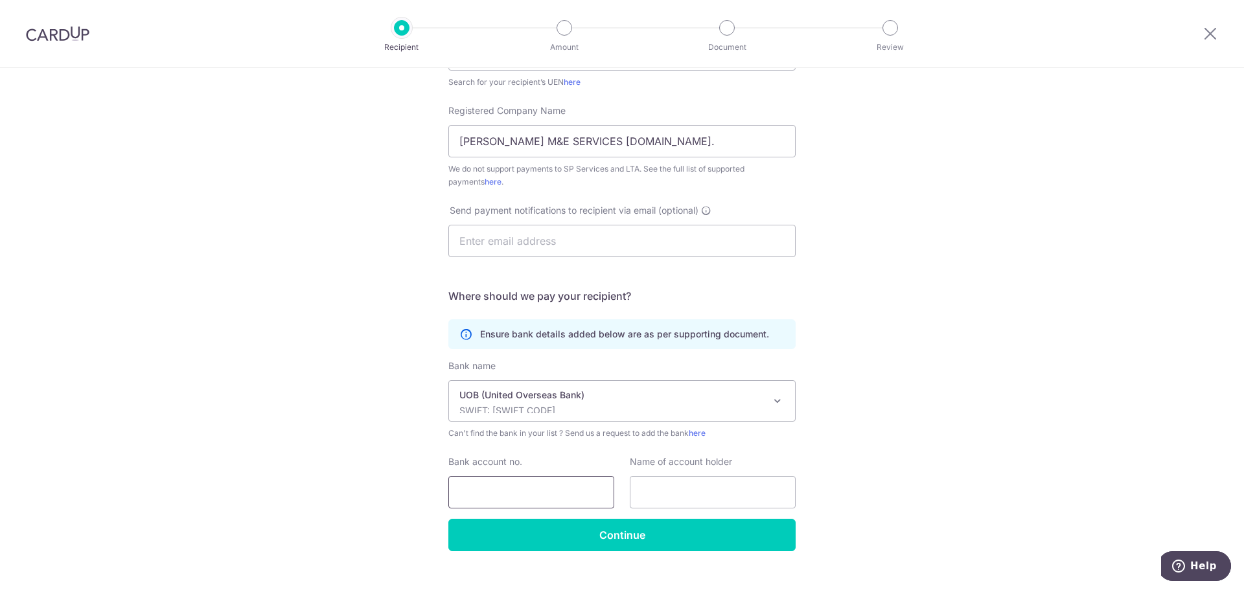
click at [556, 496] on input "Bank account no." at bounding box center [531, 492] width 166 height 32
type input "3493087256"
click at [686, 495] on input "text" at bounding box center [713, 492] width 166 height 32
drag, startPoint x: 635, startPoint y: 143, endPoint x: 434, endPoint y: 139, distance: 200.9
click at [434, 139] on div "Who would you like to pay? Your recipient does not need a CardUp account to rec…" at bounding box center [622, 210] width 1244 height 803
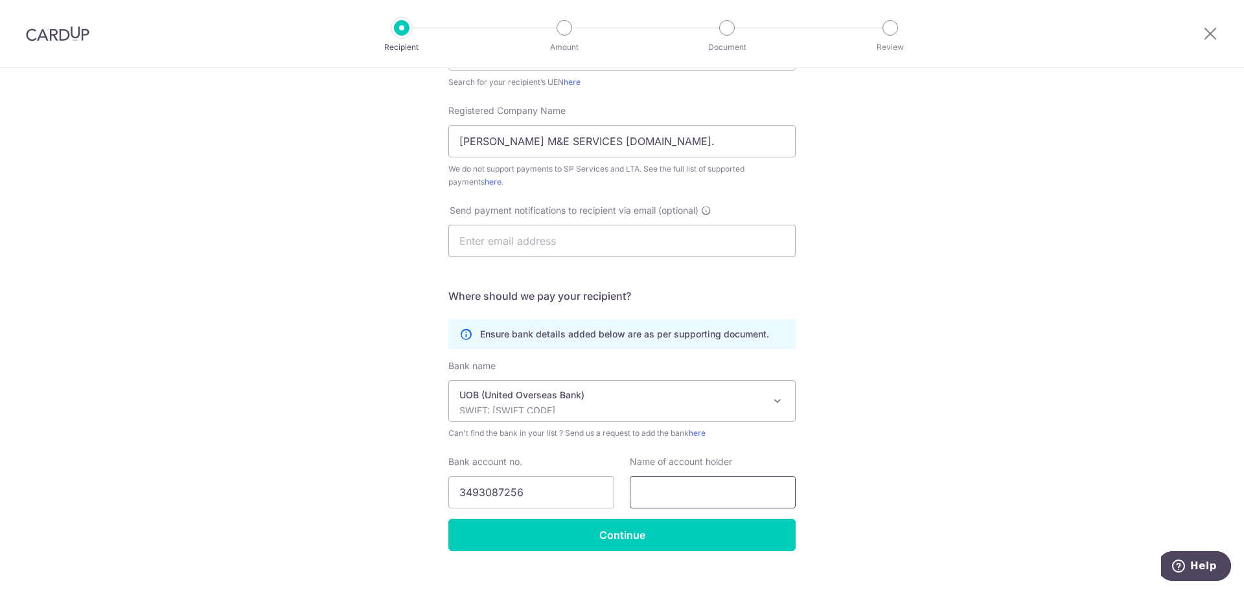
click at [660, 490] on input "text" at bounding box center [713, 492] width 166 height 32
paste input "H C HENG M&E SERVICES PTE.LTD."
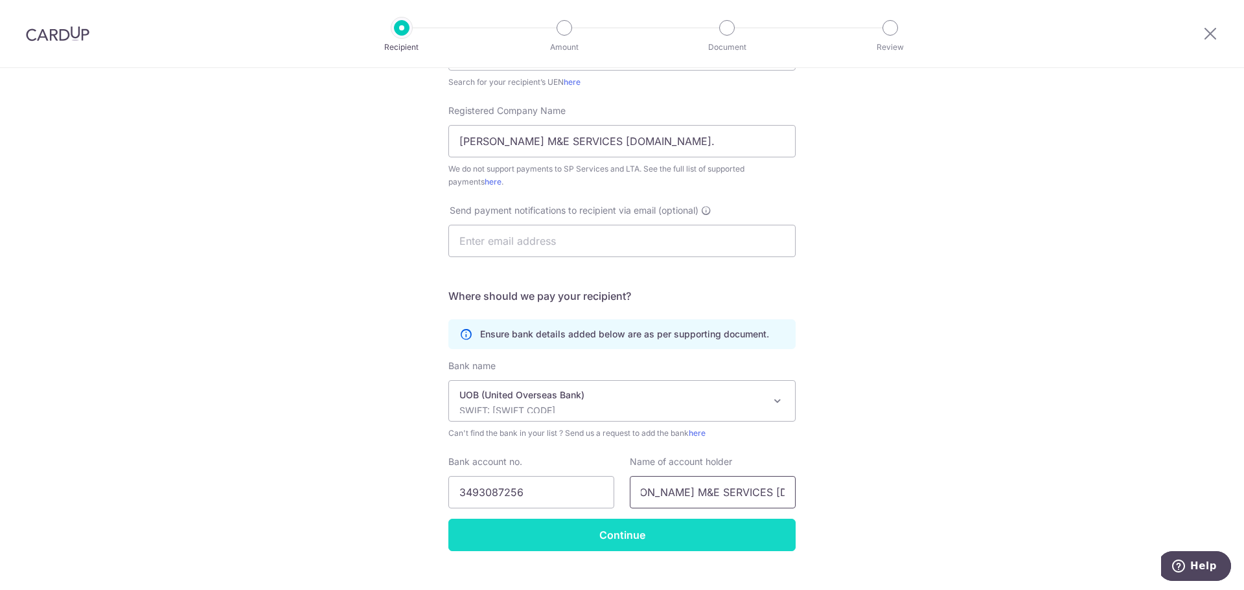
type input "H C HENG M&E SERVICES PTE.LTD."
click at [632, 535] on input "Continue" at bounding box center [621, 535] width 347 height 32
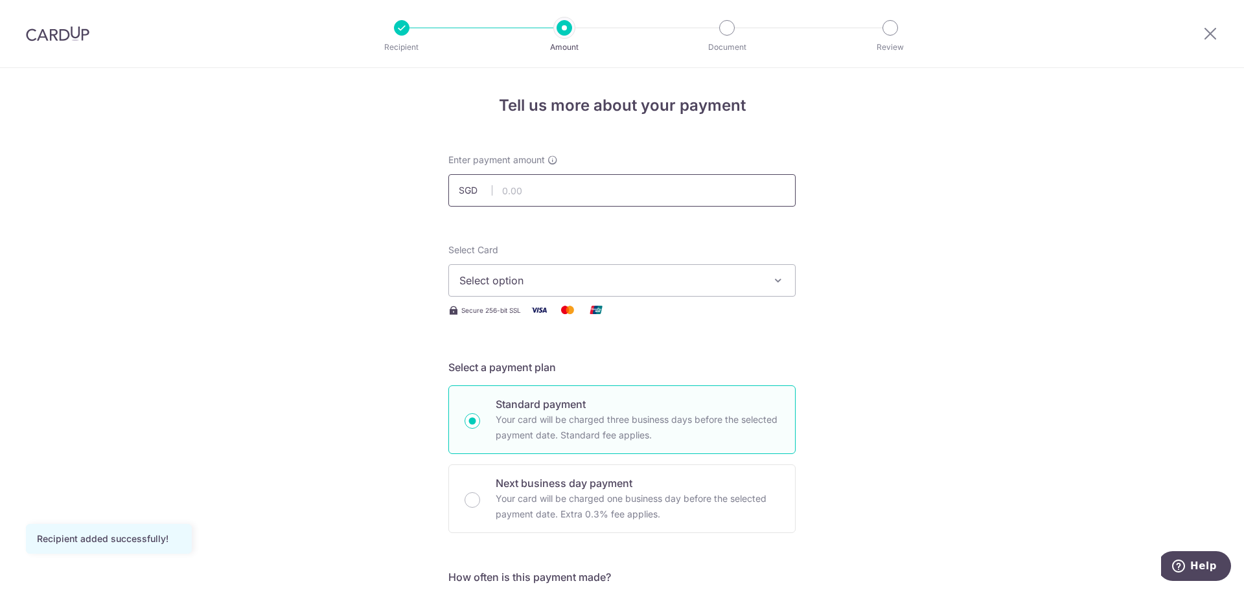
click at [588, 189] on input "text" at bounding box center [621, 190] width 347 height 32
type input "380.00"
click at [557, 287] on span "Select option" at bounding box center [610, 281] width 302 height 16
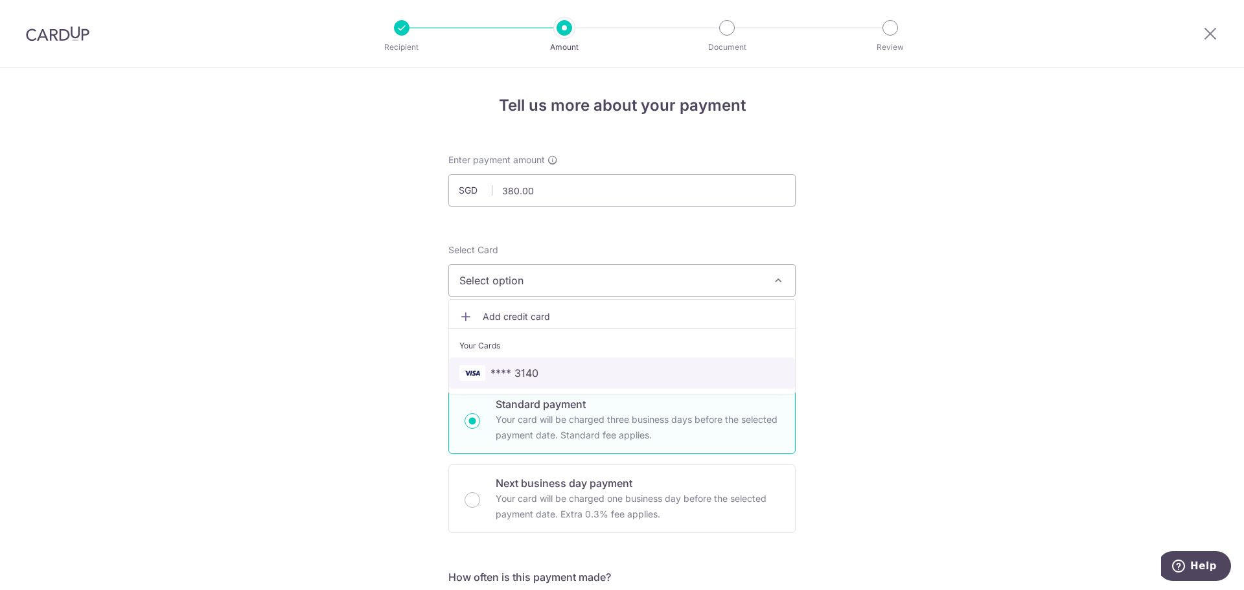
click at [537, 373] on span "**** 3140" at bounding box center [621, 373] width 325 height 16
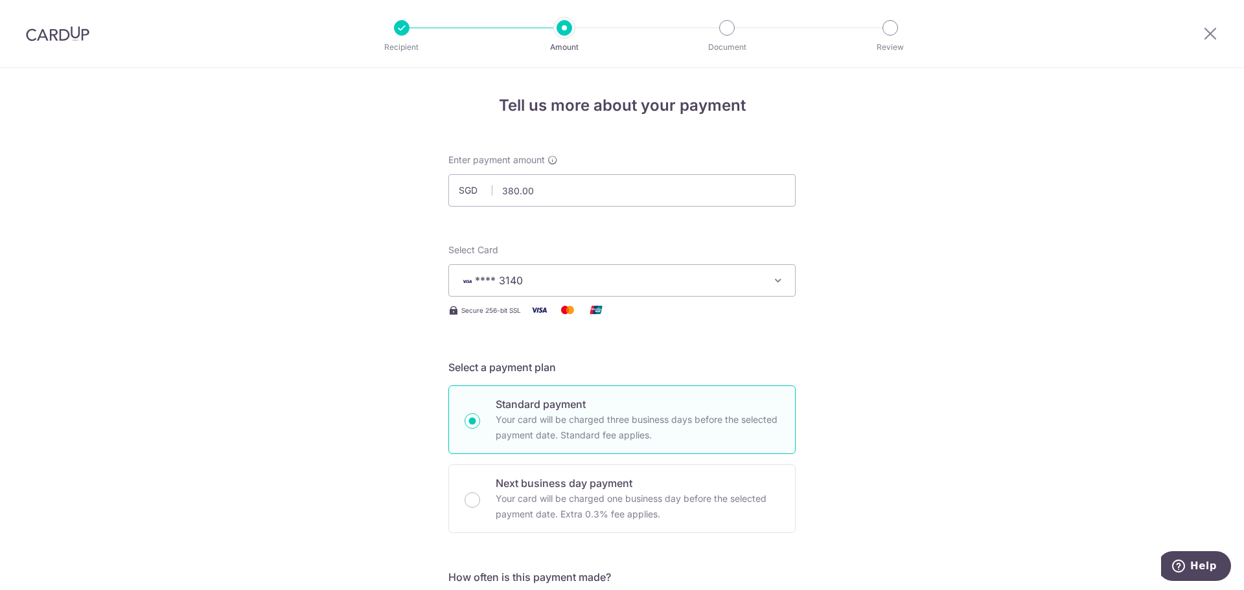
click at [472, 497] on input "Next business day payment Your card will be charged one business day before the…" at bounding box center [473, 500] width 16 height 16
radio input "true"
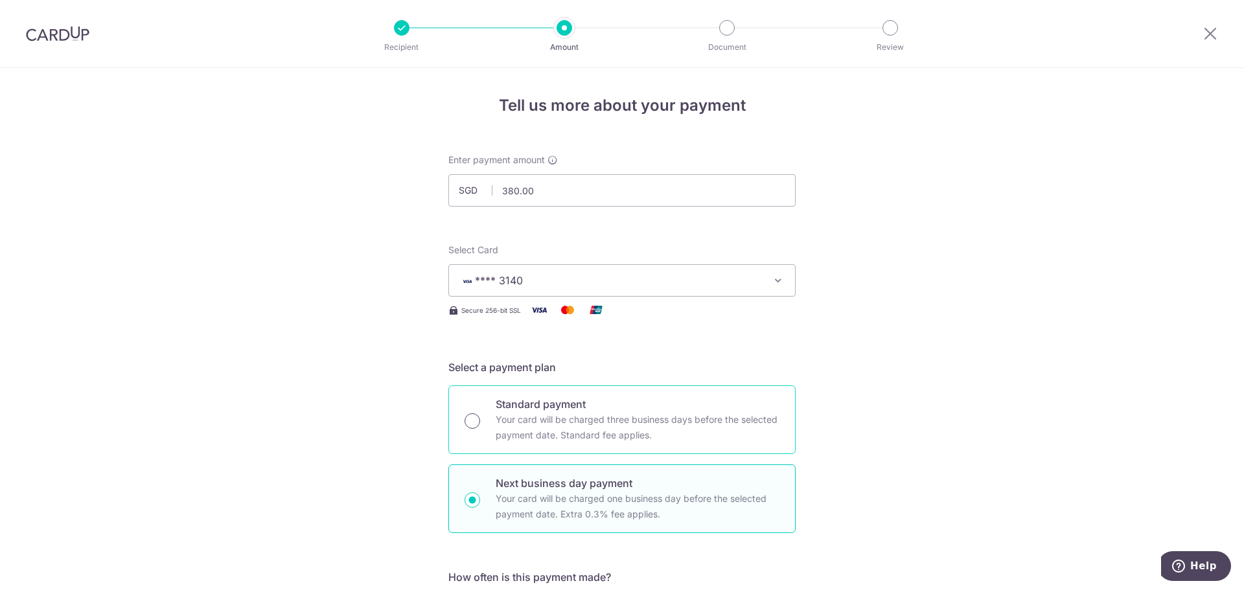
click at [468, 421] on input "Standard payment Your card will be charged three business days before the selec…" at bounding box center [473, 421] width 16 height 16
radio input "true"
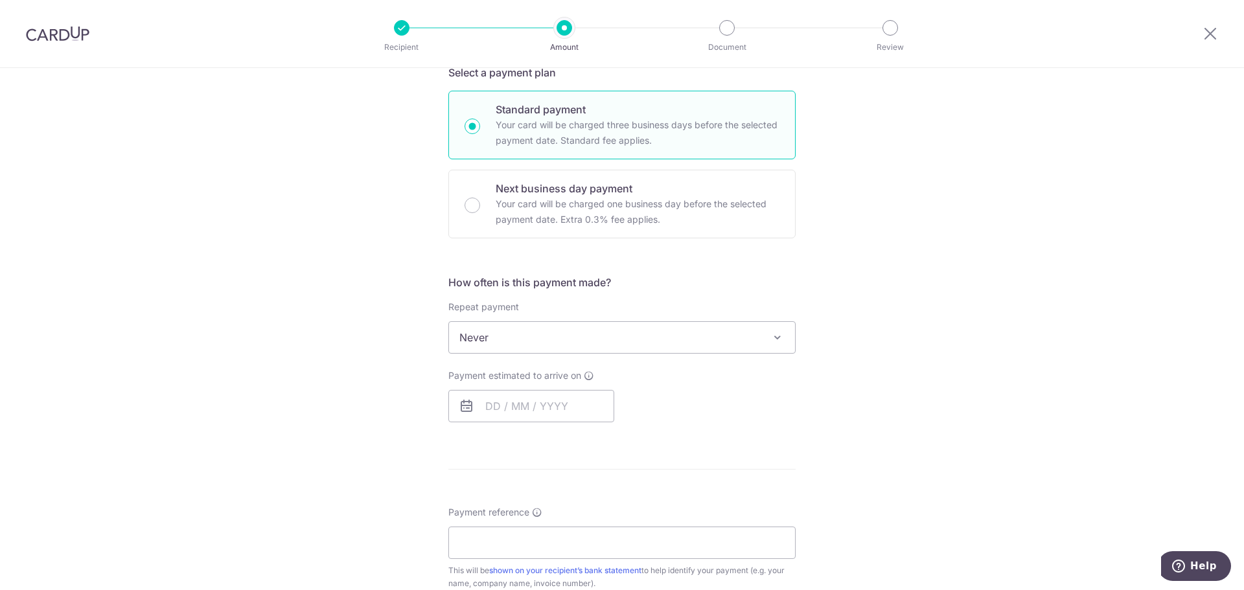
scroll to position [324, 0]
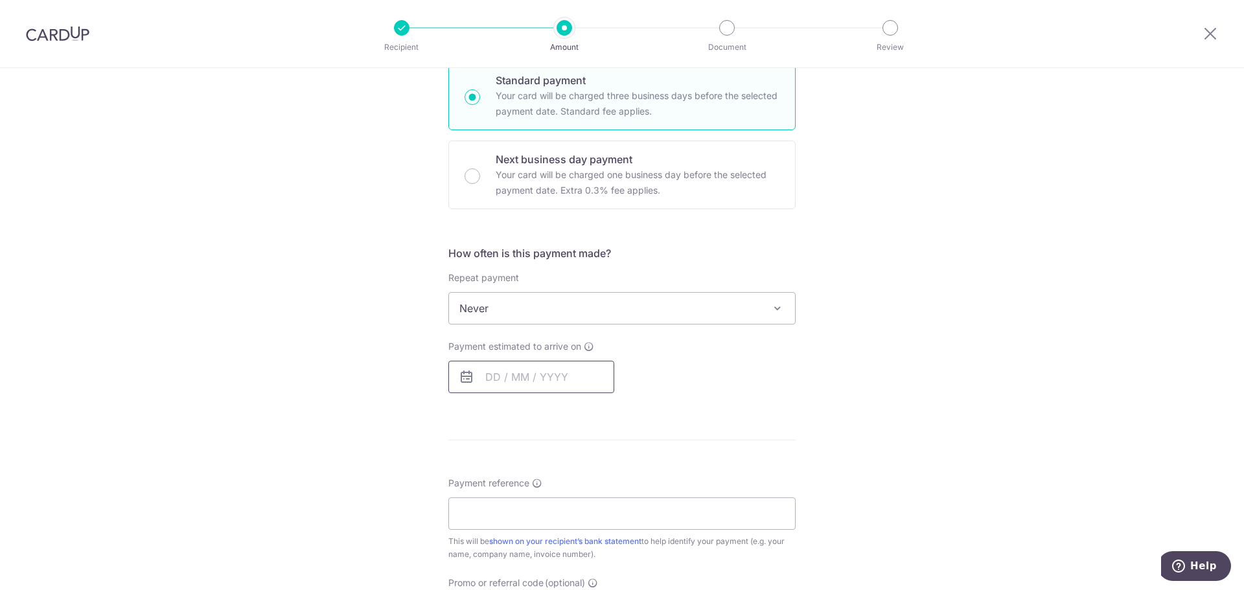
click at [570, 385] on input "text" at bounding box center [531, 377] width 166 height 32
click at [601, 522] on link "15" at bounding box center [604, 521] width 21 height 21
type input "[DATE]"
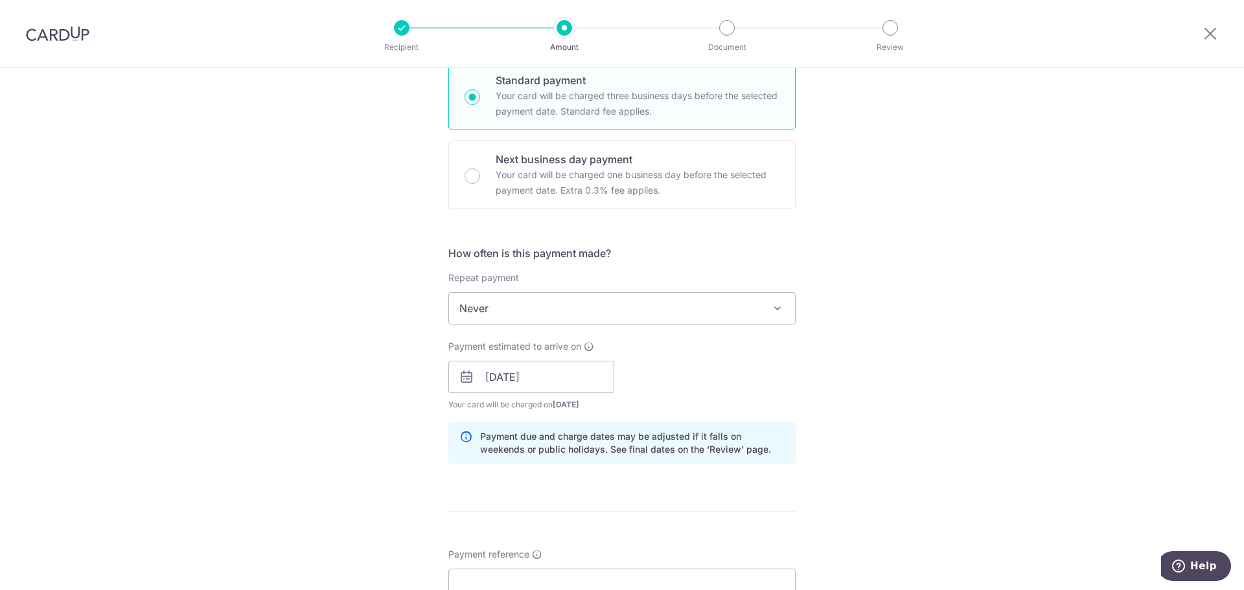
click at [1001, 369] on div "Tell us more about your payment Enter payment amount SGD 380.00 380.00 Recipien…" at bounding box center [622, 356] width 1244 height 1225
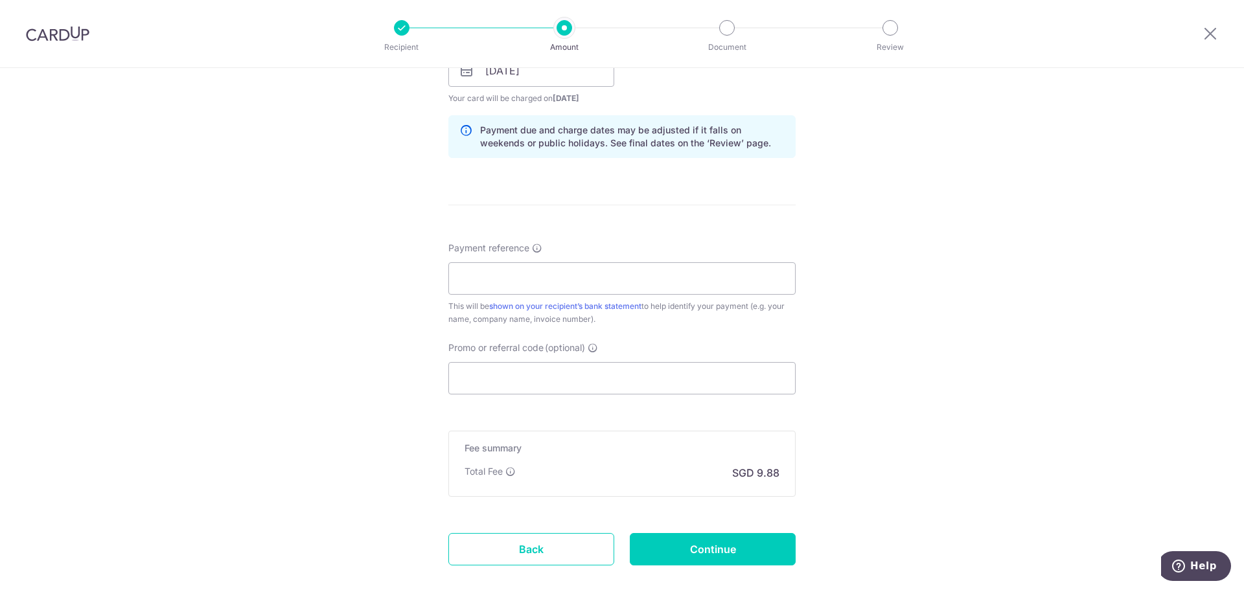
scroll to position [648, 0]
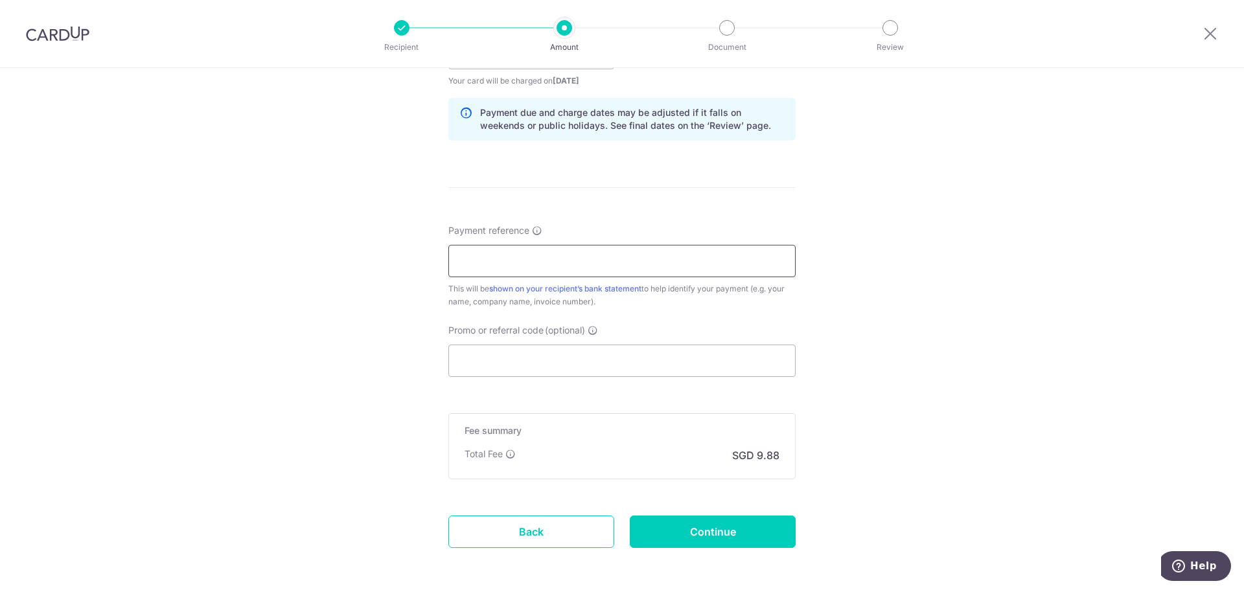
click at [559, 262] on input "Payment reference" at bounding box center [621, 261] width 347 height 32
type input "JASMIN DOH"
click at [540, 368] on input "Promo or referral code (optional)" at bounding box center [621, 361] width 347 height 32
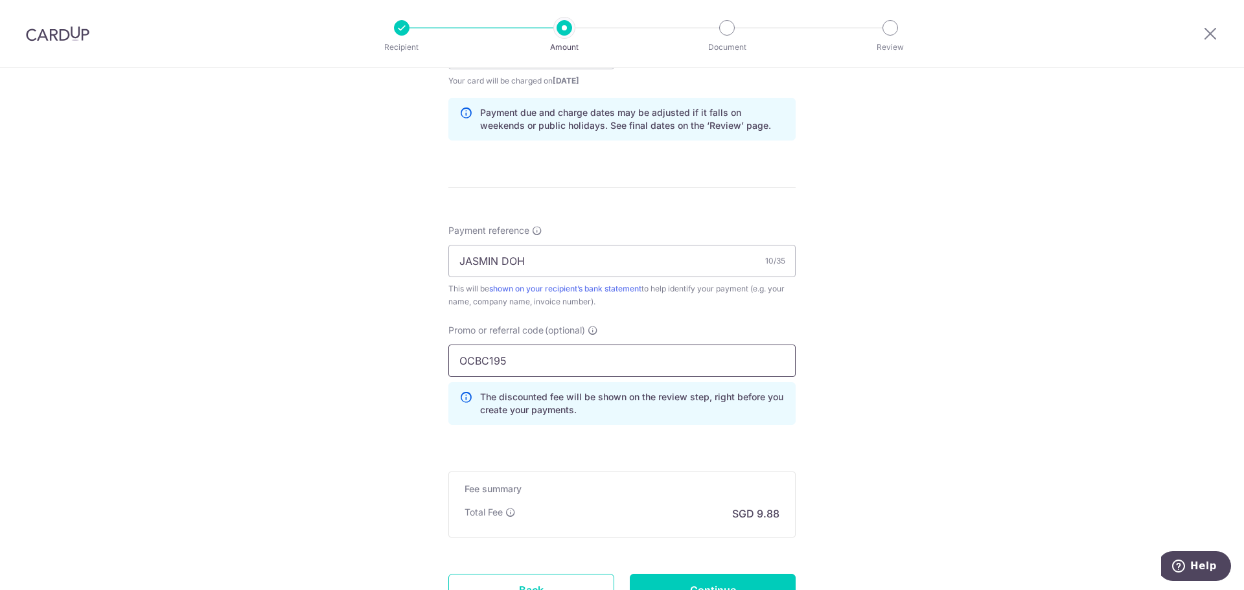
type input "OCBC195"
click at [883, 401] on div "Tell us more about your payment Enter payment amount SGD 380.00 380.00 Recipien…" at bounding box center [622, 62] width 1244 height 1284
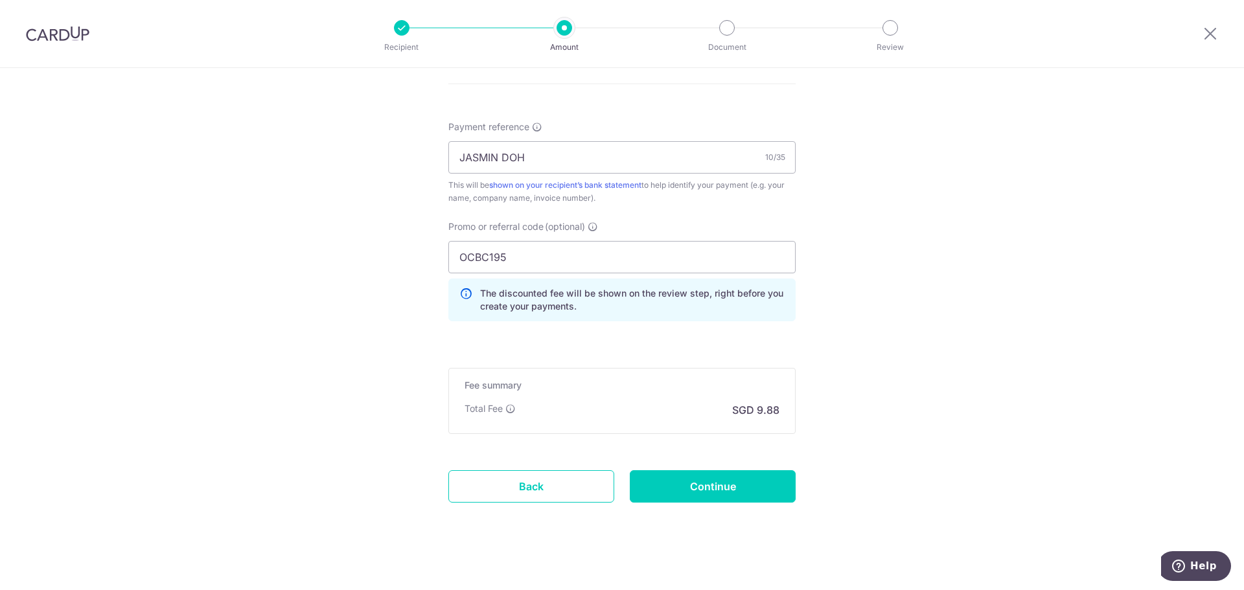
scroll to position [761, 0]
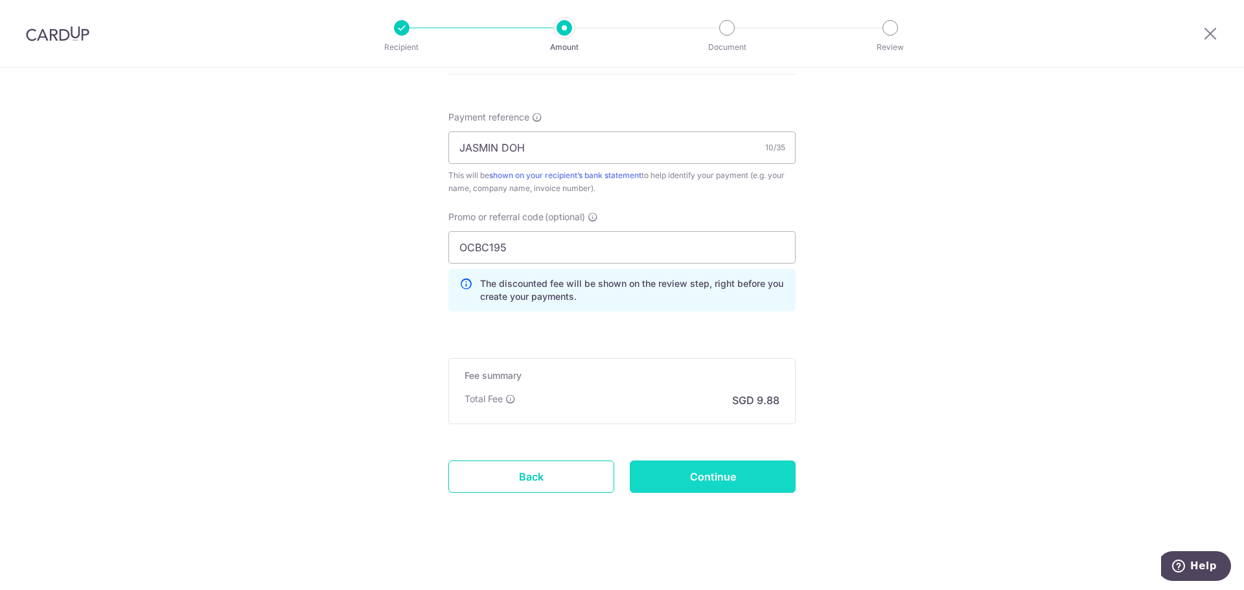
click at [692, 474] on input "Continue" at bounding box center [713, 477] width 166 height 32
type input "Create Schedule"
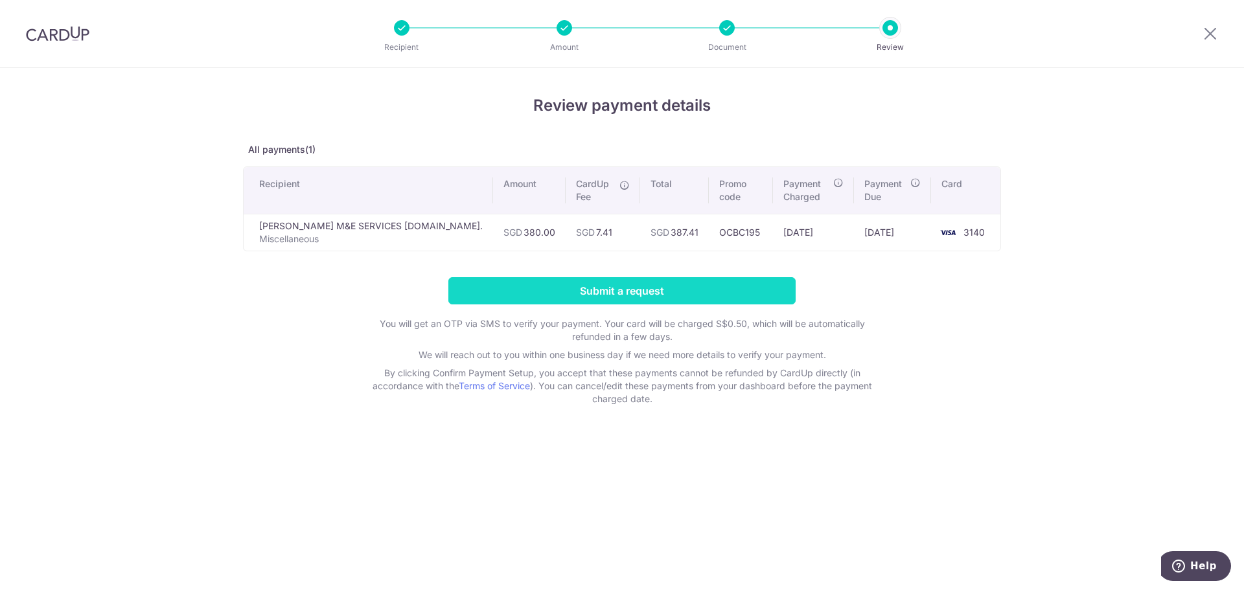
click at [632, 291] on input "Submit a request" at bounding box center [621, 290] width 347 height 27
